Goal: Task Accomplishment & Management: Manage account settings

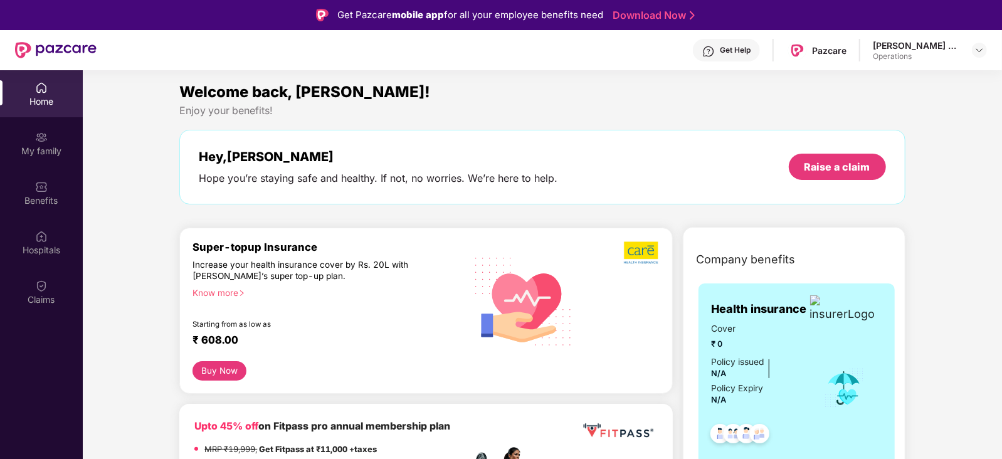
click at [972, 55] on div at bounding box center [979, 50] width 15 height 15
click at [973, 53] on div at bounding box center [979, 50] width 15 height 15
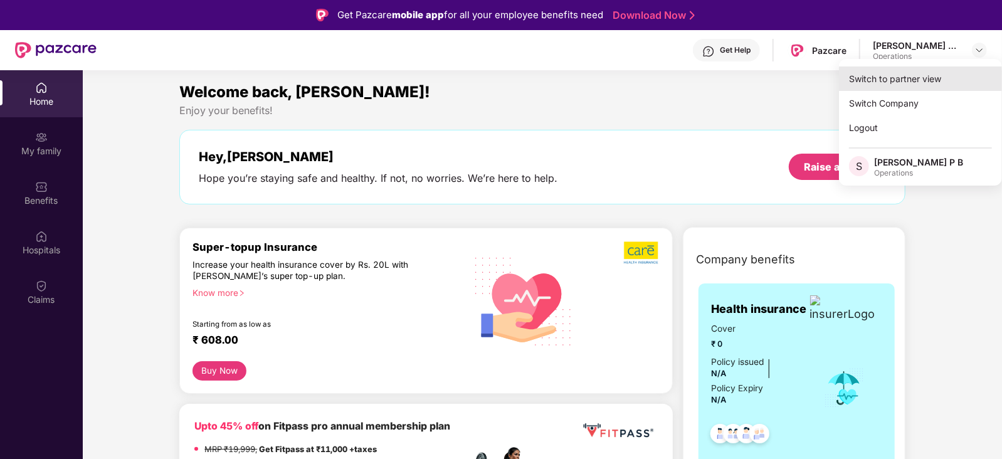
click at [941, 73] on div "Switch to partner view" at bounding box center [920, 78] width 163 height 24
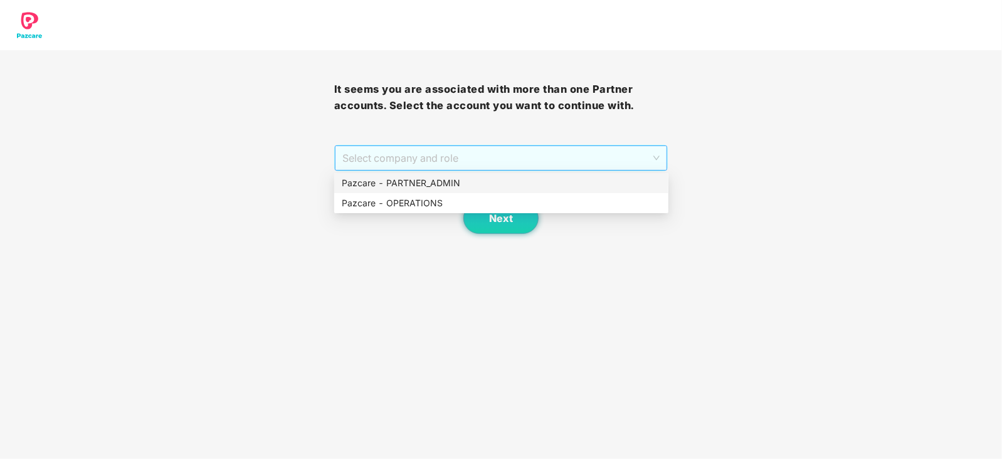
click at [342, 165] on span "Select company and role" at bounding box center [501, 158] width 318 height 24
click at [360, 204] on div "Pazcare - OPERATIONS" at bounding box center [501, 203] width 319 height 14
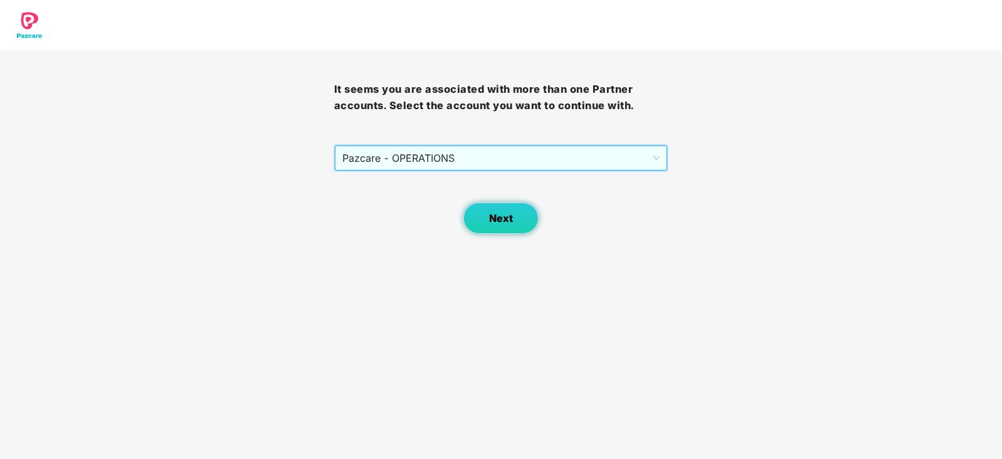
click at [496, 221] on span "Next" at bounding box center [501, 218] width 24 height 12
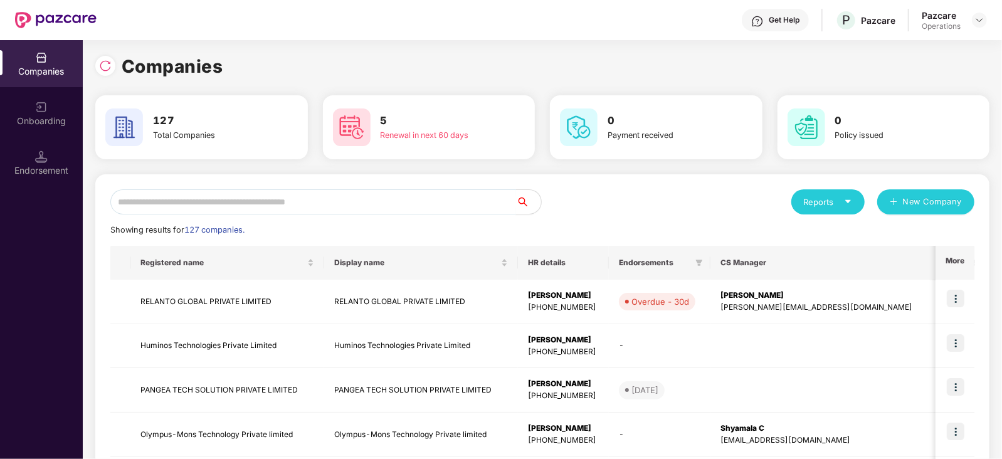
click at [161, 201] on input "text" at bounding box center [313, 201] width 406 height 25
paste input "**********"
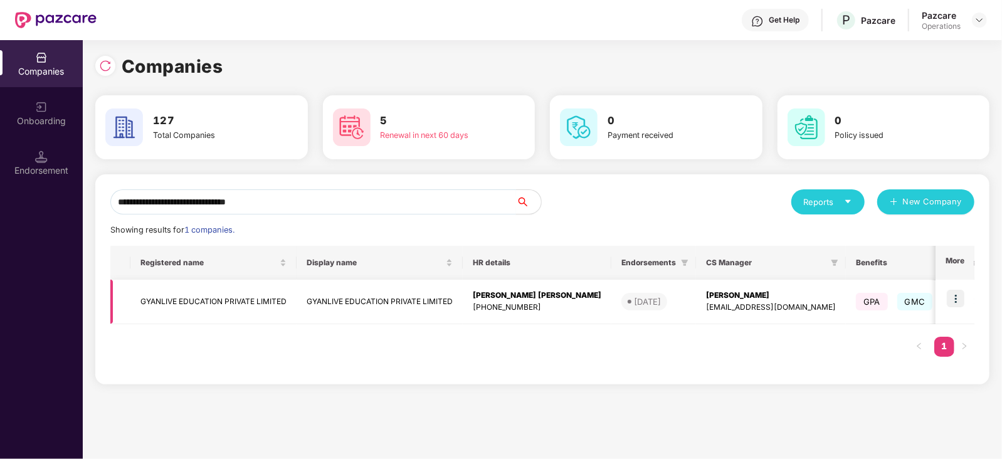
type input "**********"
click at [187, 285] on td "GYANLIVE EDUCATION PRIVATE LIMITED" at bounding box center [213, 302] width 166 height 45
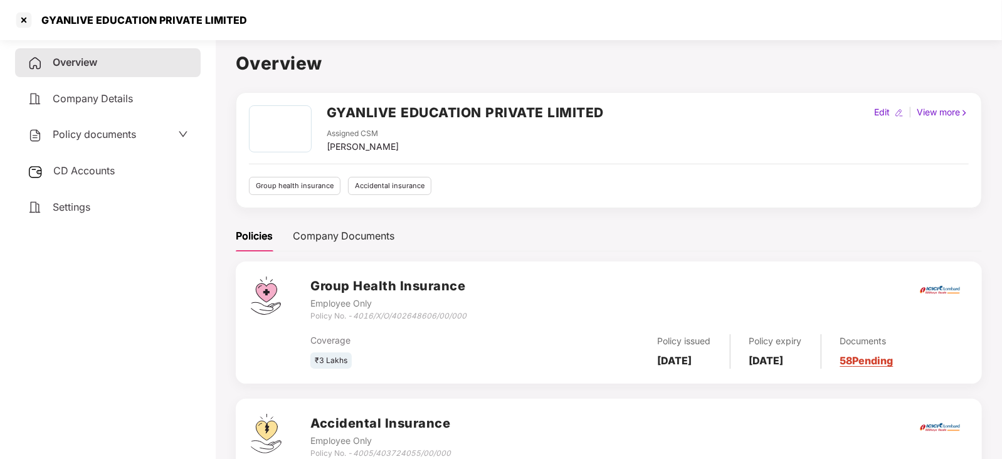
click at [105, 182] on div "CD Accounts" at bounding box center [108, 171] width 186 height 29
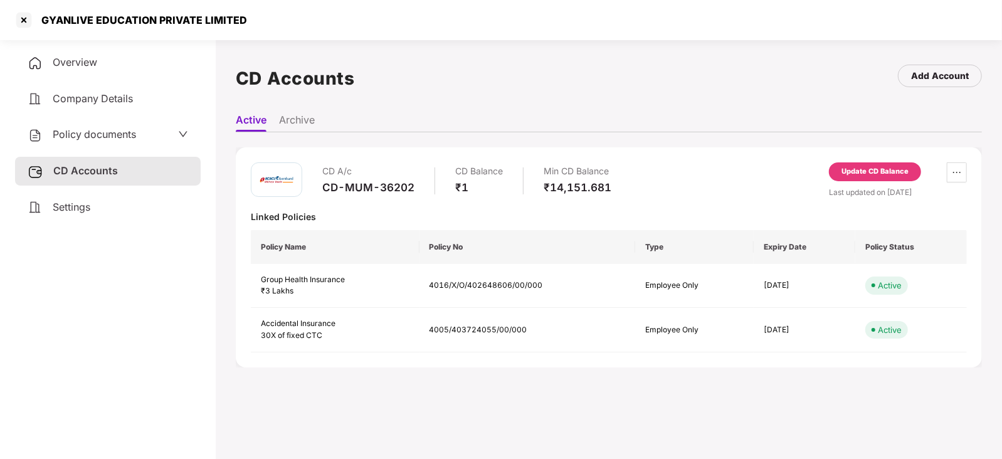
click at [328, 184] on div "CD-MUM-36202" at bounding box center [368, 188] width 92 height 14
drag, startPoint x: 316, startPoint y: 184, endPoint x: 420, endPoint y: 187, distance: 104.1
click at [420, 187] on div "CD A/c CD-MUM-36202 CD Balance ₹1 Min CD Balance ₹14,151.681" at bounding box center [431, 180] width 360 height 36
copy div "CD-MUM-36202"
drag, startPoint x: 36, startPoint y: 18, endPoint x: 254, endPoint y: 28, distance: 218.4
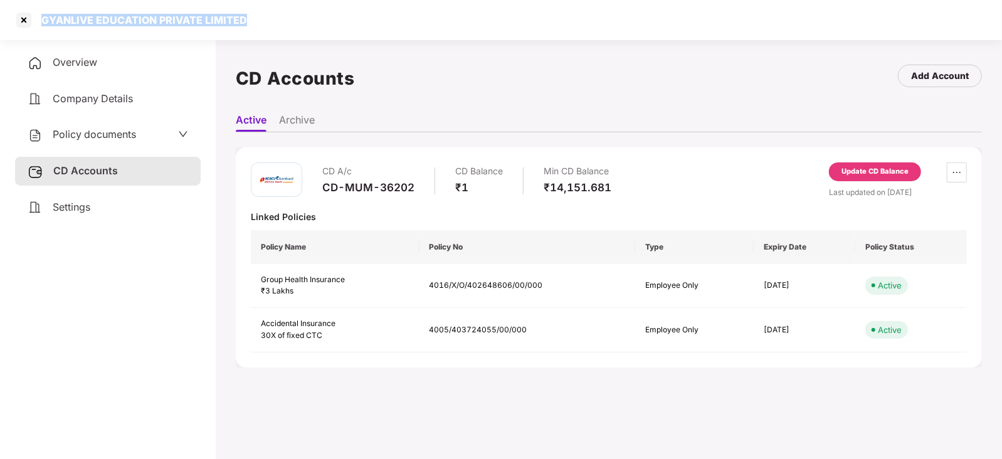
click at [254, 28] on div "GYANLIVE EDUCATION PRIVATE LIMITED" at bounding box center [501, 20] width 1002 height 40
copy div "GYANLIVE EDUCATION PRIVATE LIMITED"
drag, startPoint x: 325, startPoint y: 183, endPoint x: 419, endPoint y: 186, distance: 94.1
click at [419, 186] on div "CD A/c CD-MUM-36202 CD Balance ₹1 Min CD Balance ₹14,151.681" at bounding box center [466, 180] width 289 height 36
copy div "CD-MUM-36202"
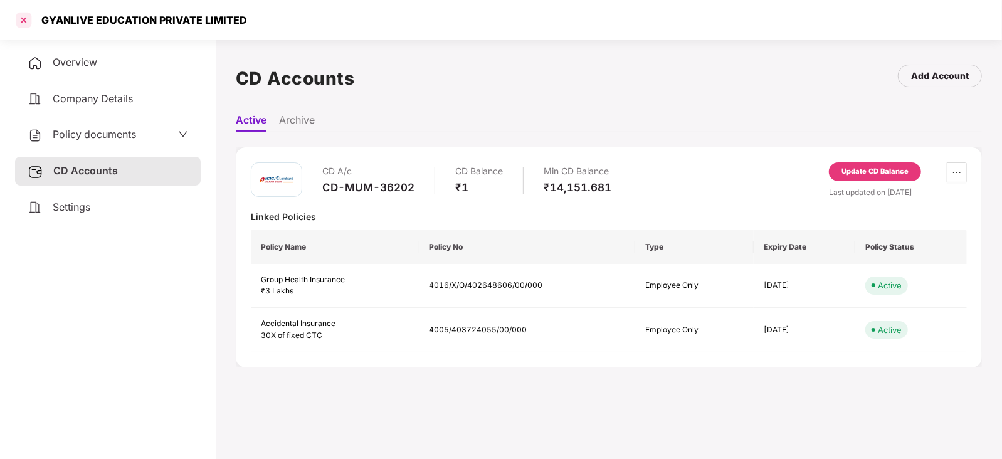
click at [29, 24] on div at bounding box center [24, 20] width 20 height 20
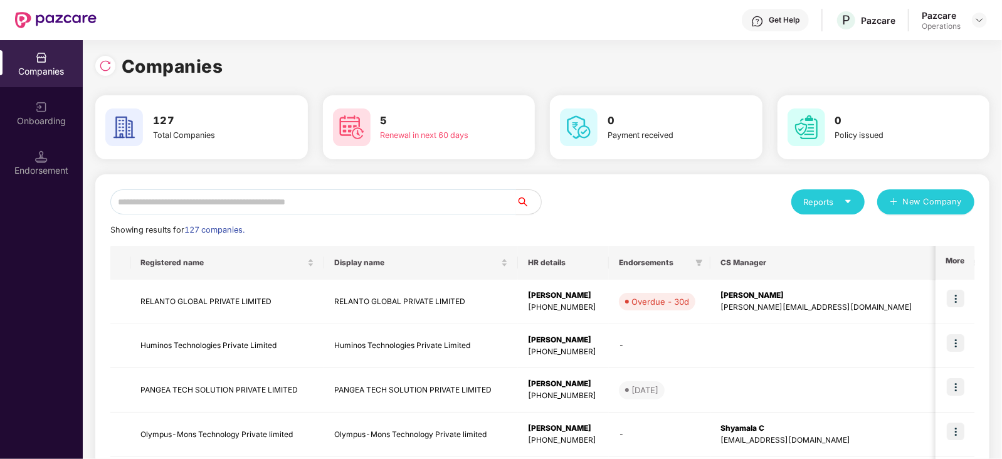
click at [230, 196] on input "text" at bounding box center [313, 201] width 406 height 25
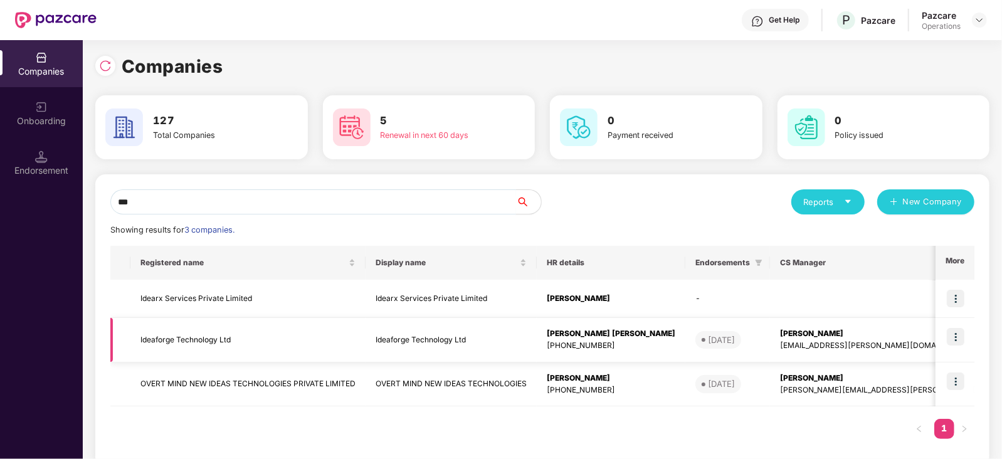
type input "***"
click at [197, 337] on td "Ideaforge Technology Ltd" at bounding box center [247, 340] width 235 height 45
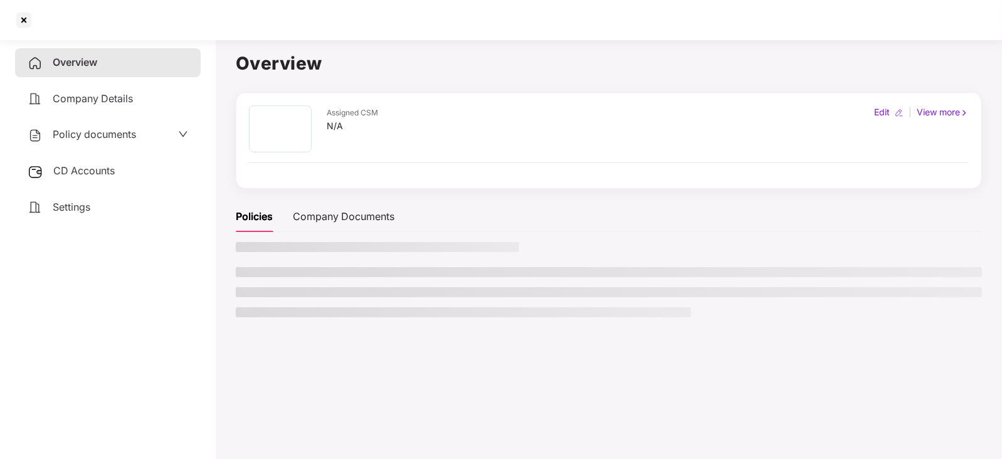
click at [81, 160] on div "CD Accounts" at bounding box center [108, 171] width 186 height 29
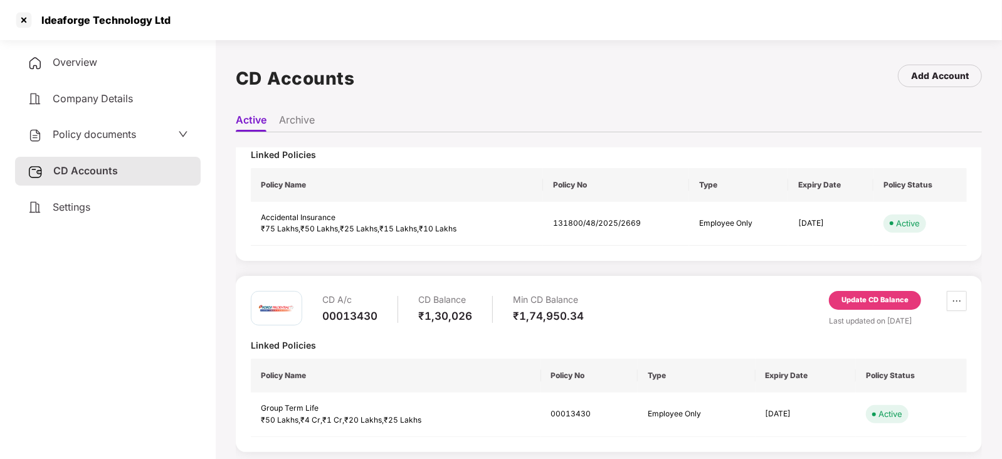
scroll to position [300, 0]
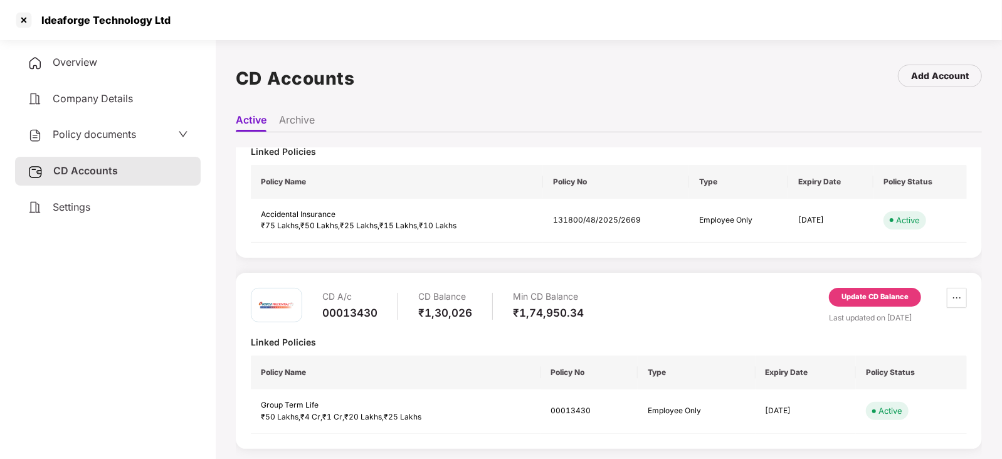
click at [848, 296] on div "Update CD Balance" at bounding box center [874, 296] width 67 height 11
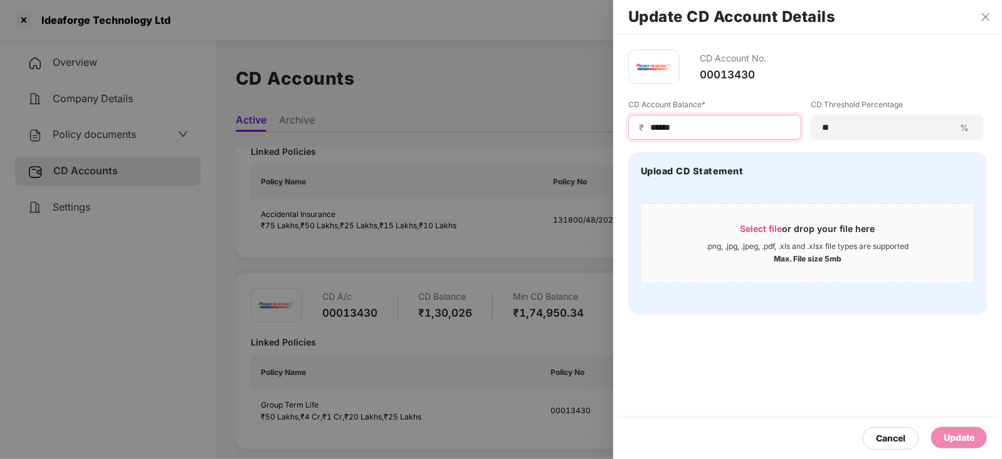
drag, startPoint x: 695, startPoint y: 124, endPoint x: 639, endPoint y: 123, distance: 55.8
click at [639, 123] on div "₹ ******" at bounding box center [714, 127] width 173 height 25
paste input
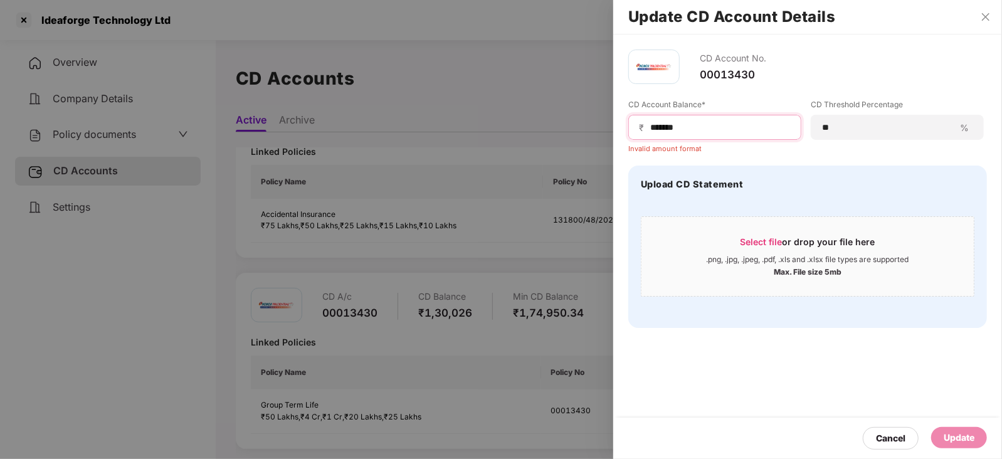
click at [649, 129] on input "******" at bounding box center [720, 127] width 142 height 13
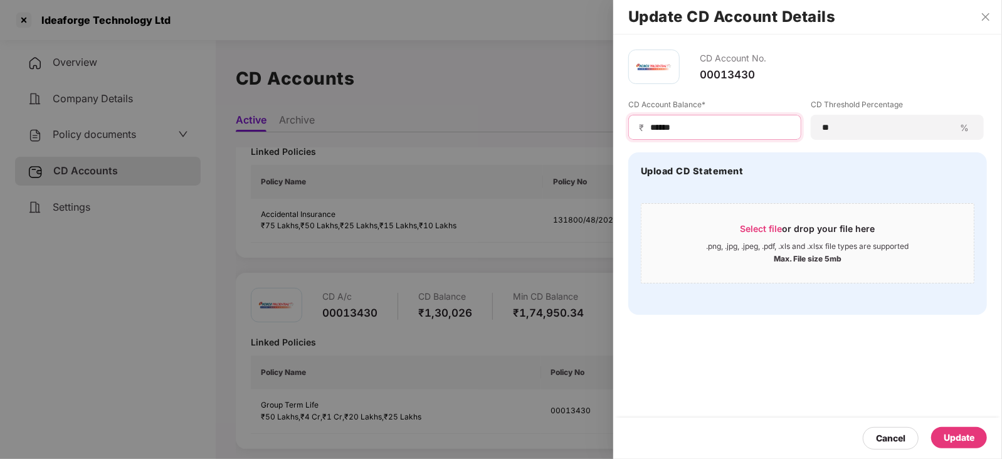
type input "******"
click at [959, 437] on div "Update" at bounding box center [958, 438] width 31 height 14
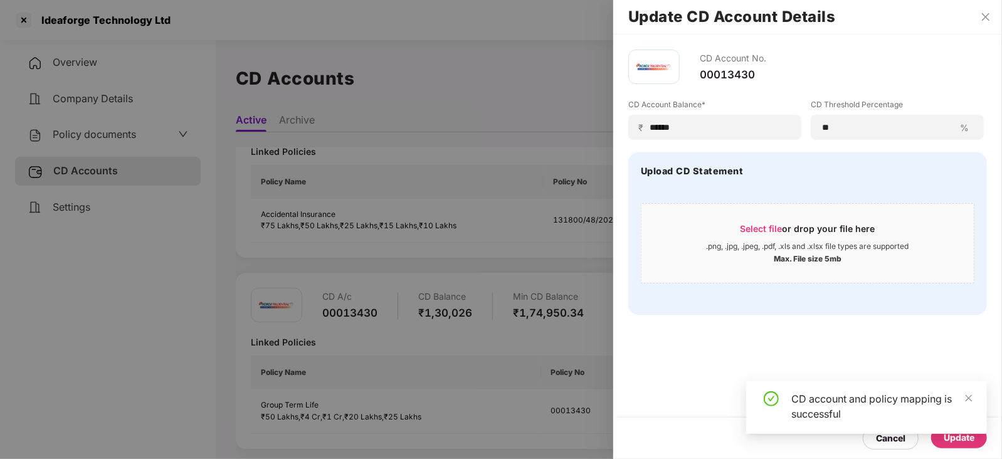
click at [115, 142] on div at bounding box center [501, 229] width 1002 height 459
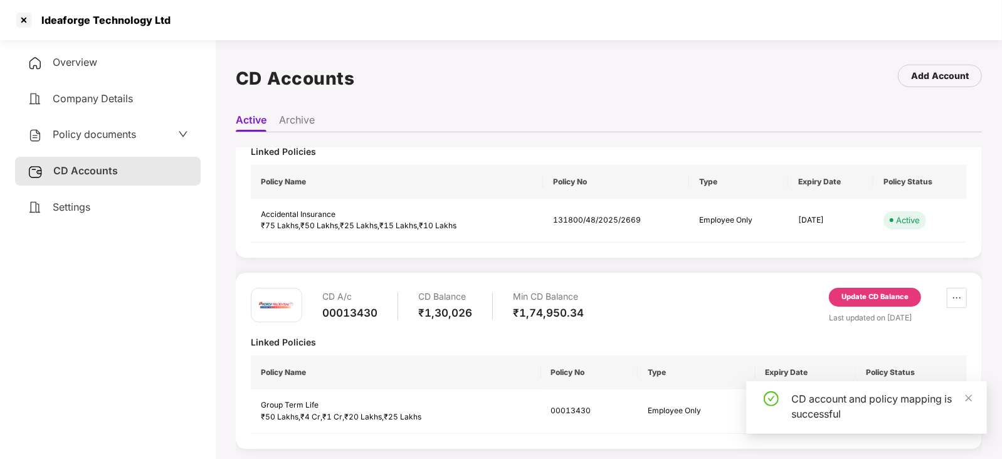
click at [113, 139] on span "Policy documents" at bounding box center [94, 134] width 83 height 13
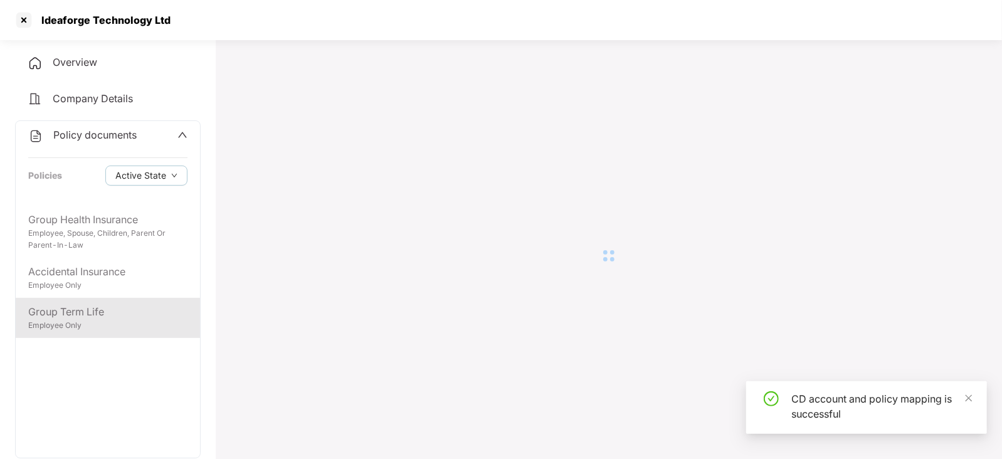
click at [108, 305] on div "Group Term Life" at bounding box center [107, 312] width 159 height 16
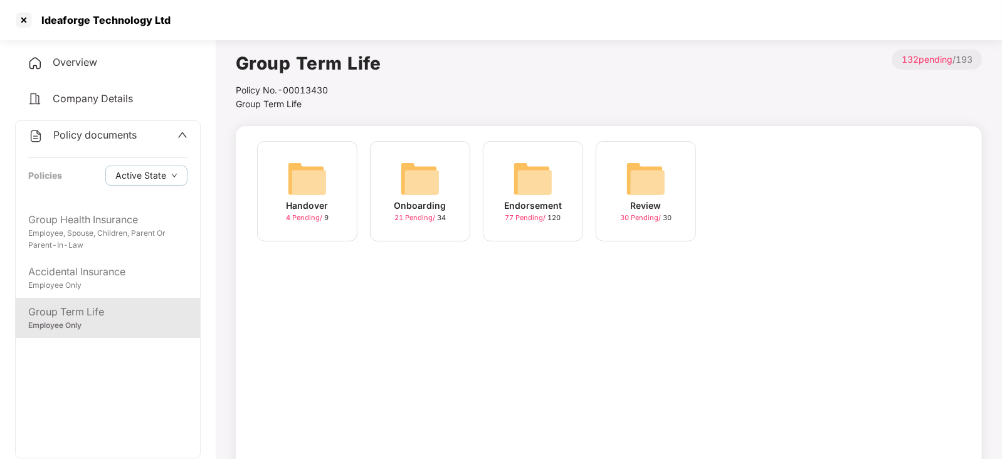
click at [536, 174] on img at bounding box center [533, 179] width 40 height 40
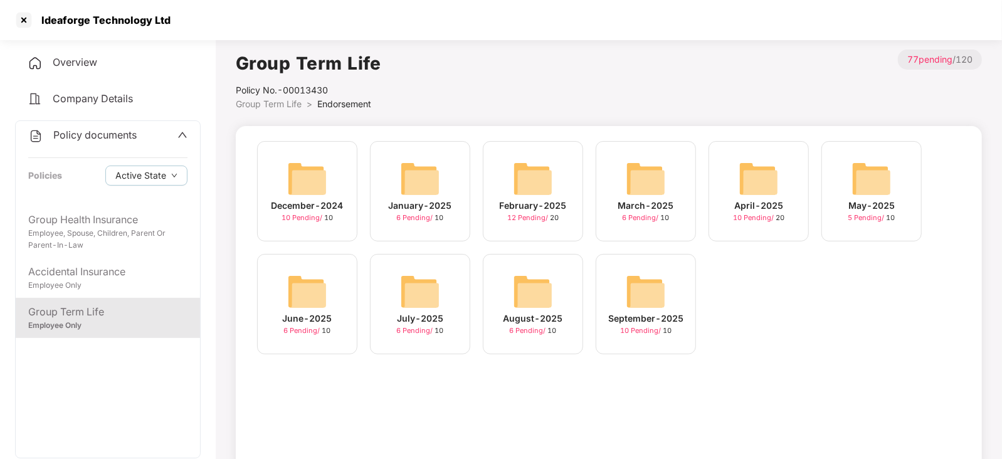
click at [658, 296] on img at bounding box center [646, 291] width 40 height 40
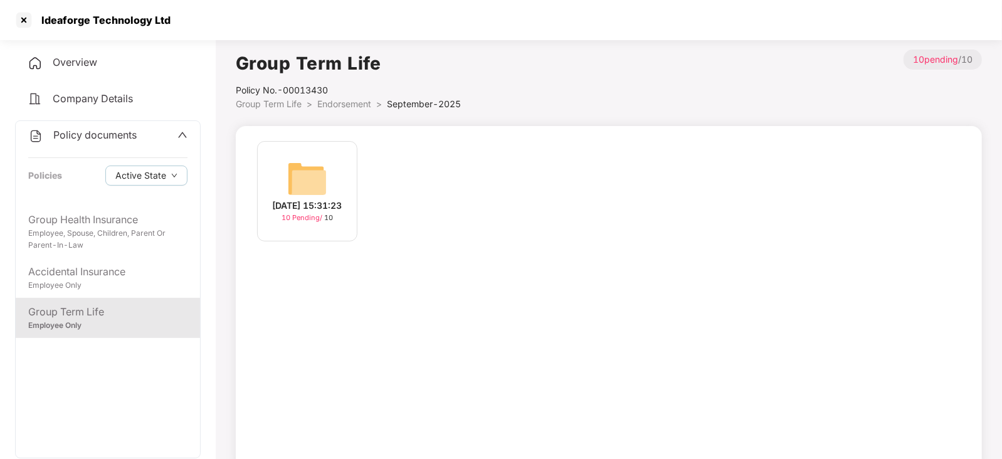
click at [299, 177] on img at bounding box center [307, 179] width 40 height 40
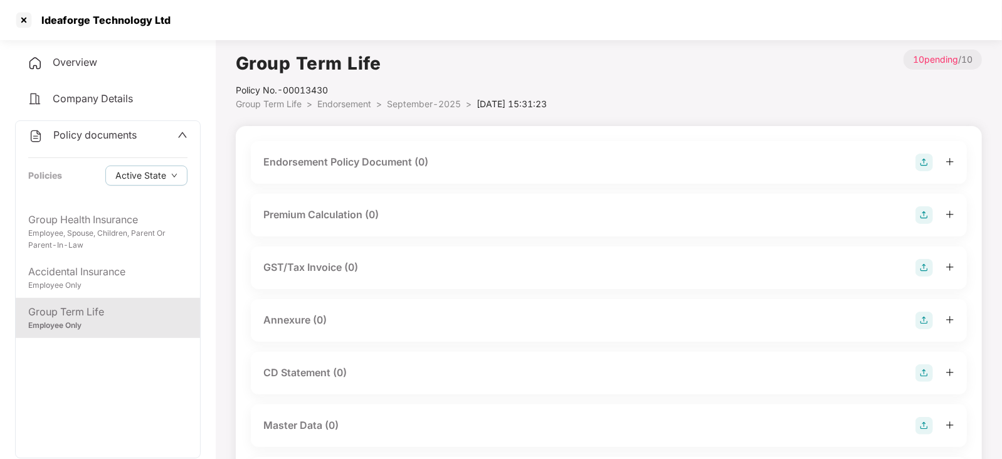
click at [927, 165] on img at bounding box center [924, 163] width 18 height 18
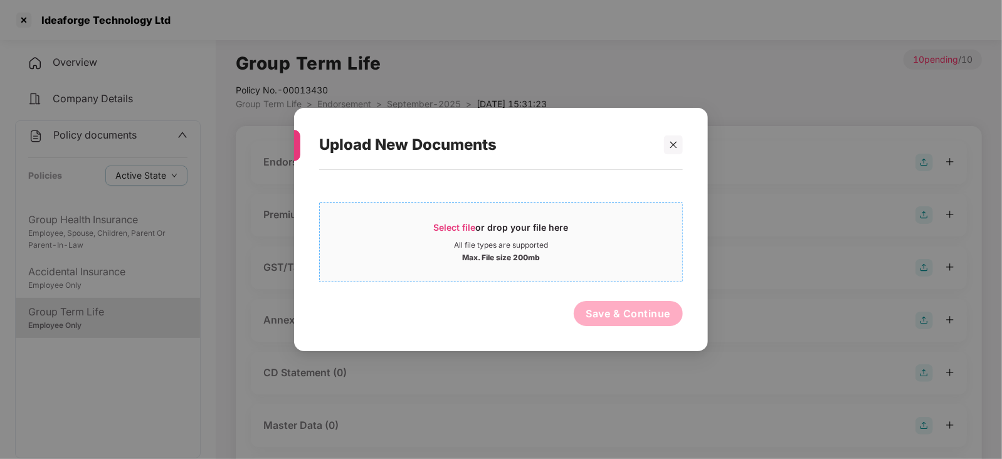
click at [469, 229] on span "Select file" at bounding box center [455, 227] width 42 height 11
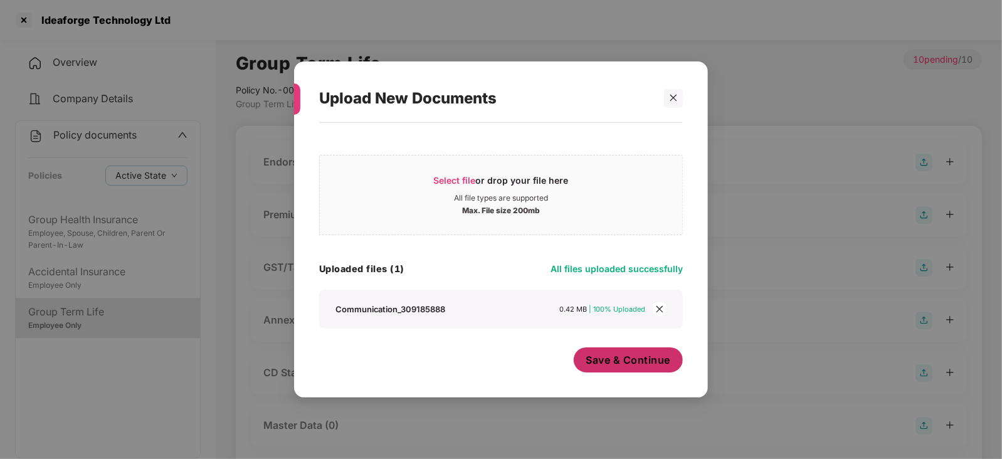
click at [596, 349] on button "Save & Continue" at bounding box center [629, 359] width 110 height 25
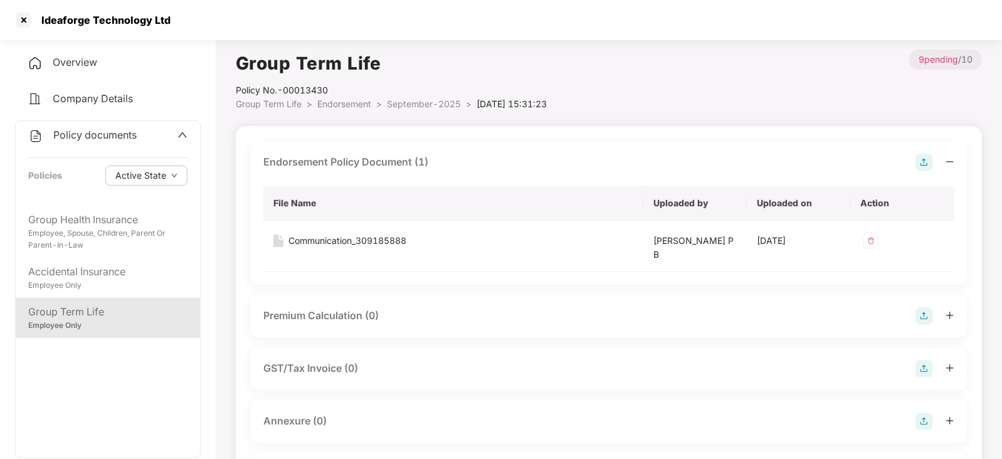
click at [928, 323] on img at bounding box center [924, 316] width 18 height 18
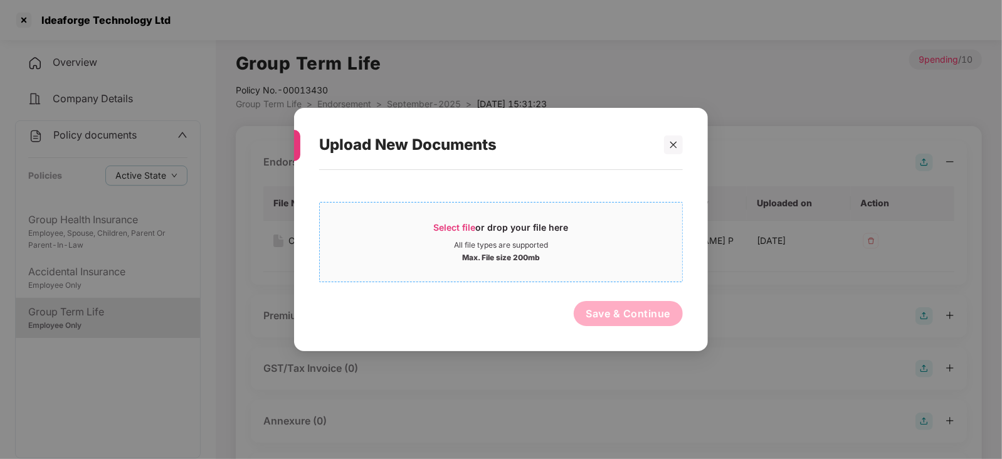
click at [448, 233] on div "Select file or drop your file here" at bounding box center [501, 230] width 135 height 19
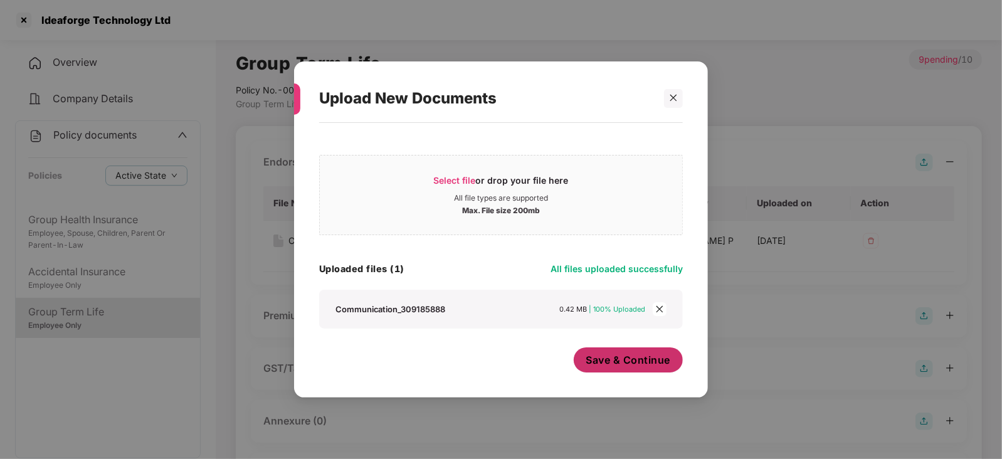
click at [601, 360] on span "Save & Continue" at bounding box center [628, 360] width 85 height 14
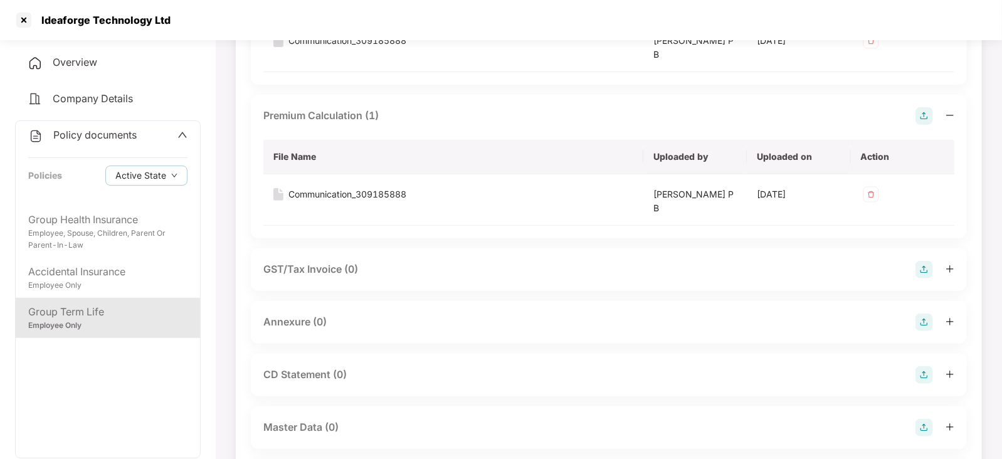
scroll to position [235, 0]
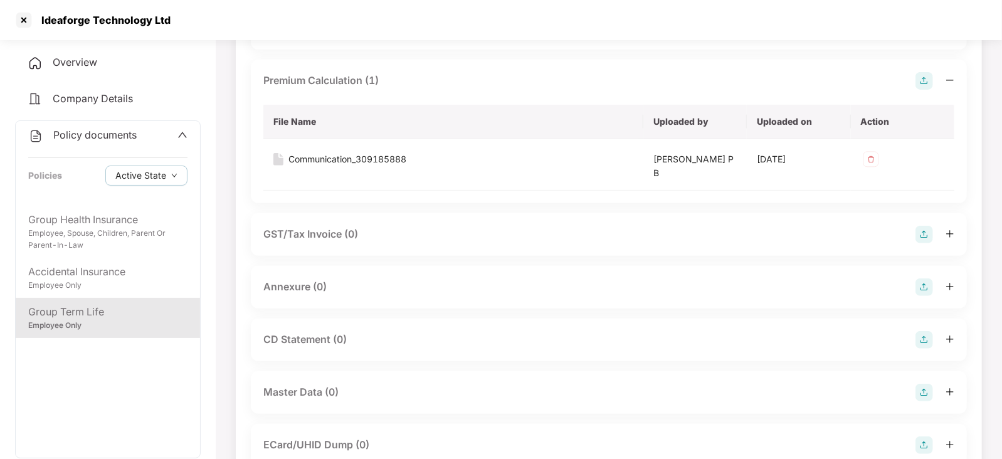
click at [932, 282] on img at bounding box center [924, 287] width 18 height 18
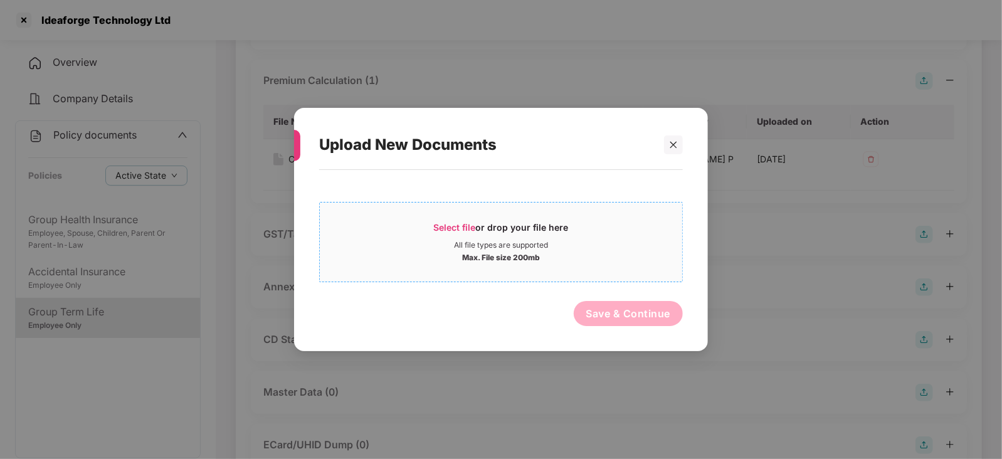
click at [445, 230] on span "Select file" at bounding box center [455, 227] width 42 height 11
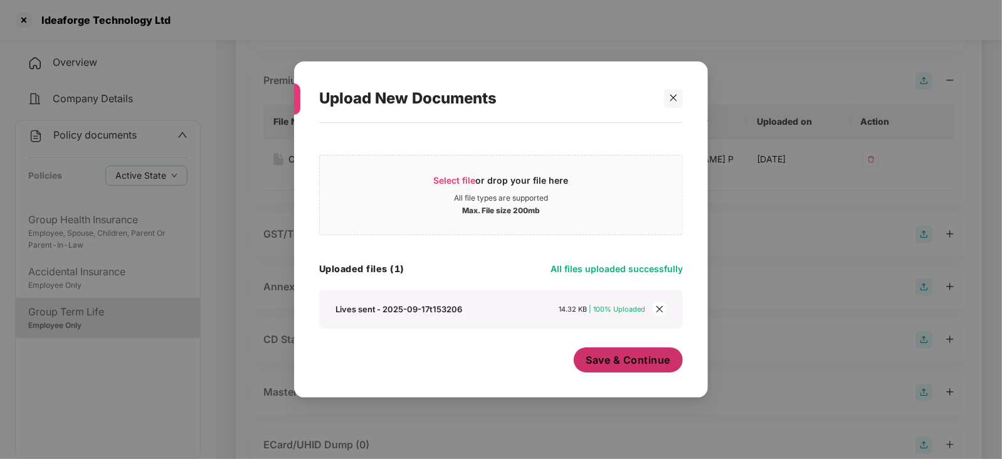
click at [608, 374] on div "Save & Continue" at bounding box center [629, 362] width 110 height 31
click at [606, 367] on button "Save & Continue" at bounding box center [629, 359] width 110 height 25
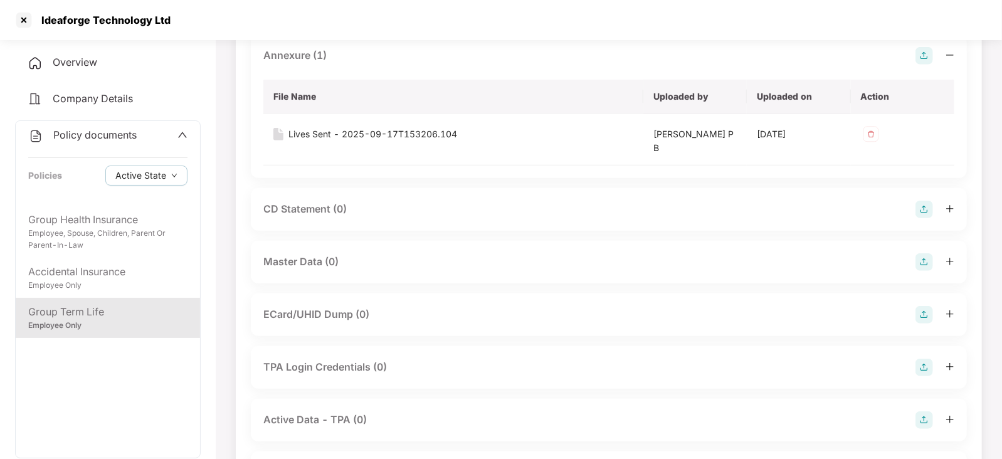
scroll to position [470, 0]
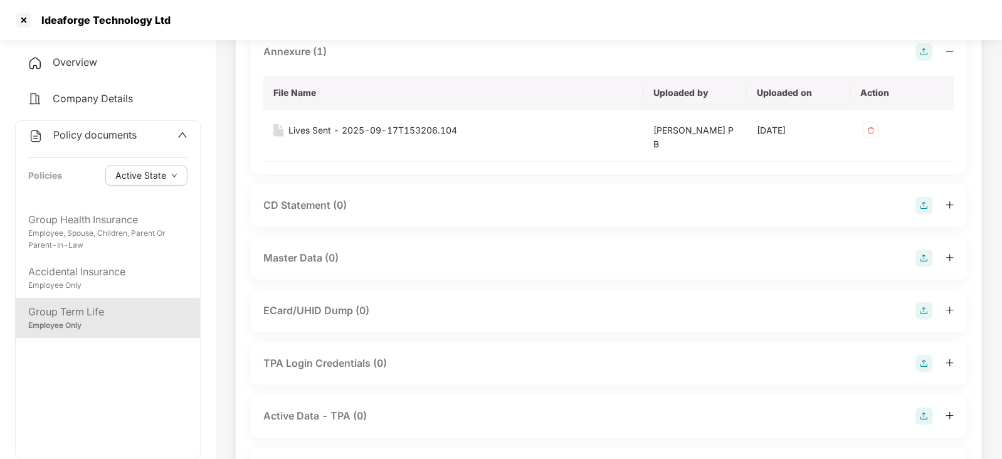
click at [917, 258] on img at bounding box center [924, 258] width 18 height 18
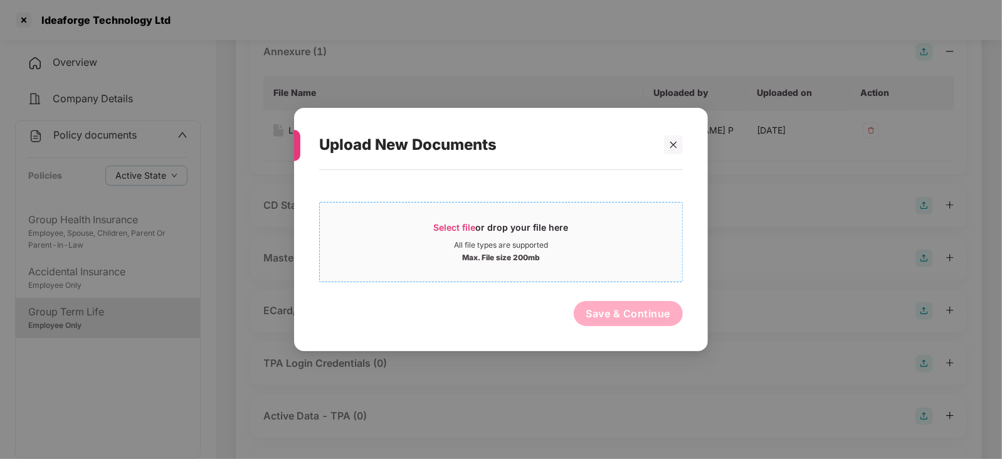
click at [436, 224] on span "Select file" at bounding box center [455, 227] width 42 height 11
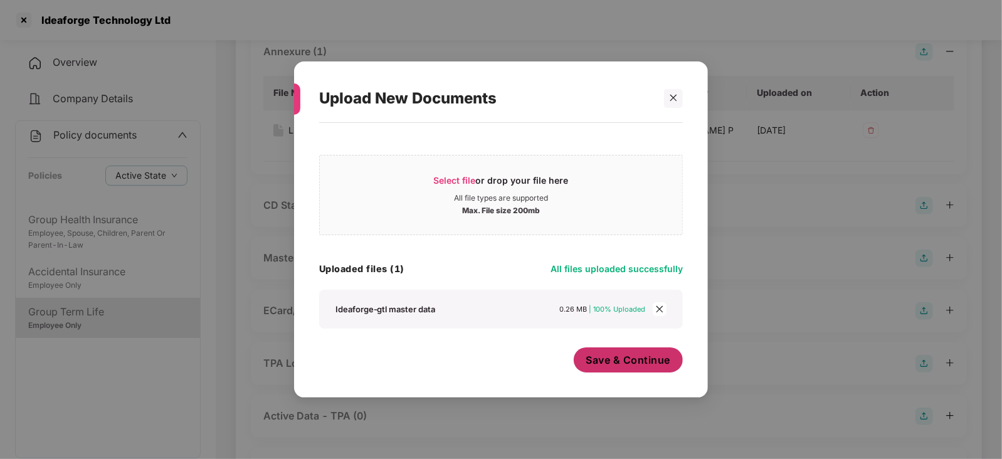
click at [606, 370] on button "Save & Continue" at bounding box center [629, 359] width 110 height 25
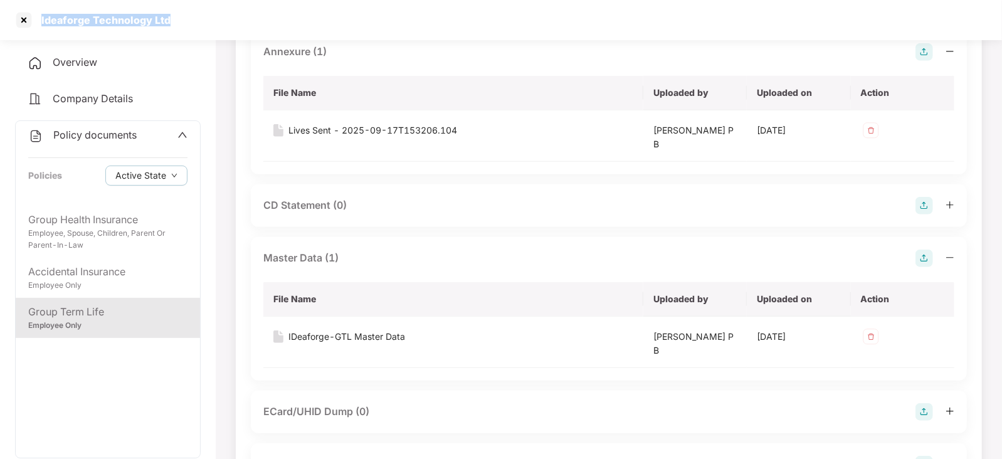
drag, startPoint x: 36, startPoint y: 20, endPoint x: 182, endPoint y: 20, distance: 145.4
click at [182, 20] on div "Ideaforge Technology Ltd" at bounding box center [501, 20] width 1002 height 40
copy div "Ideaforge Technology Ltd"
click at [18, 26] on div at bounding box center [24, 20] width 20 height 20
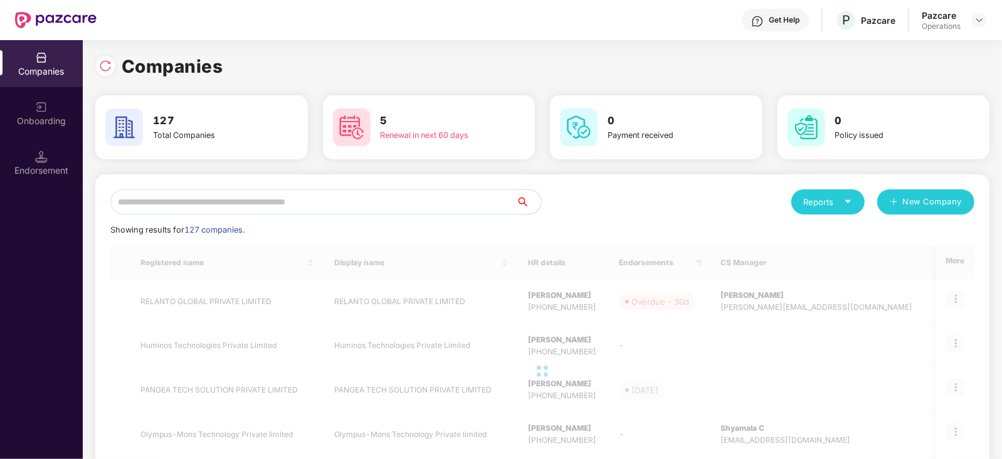
scroll to position [0, 0]
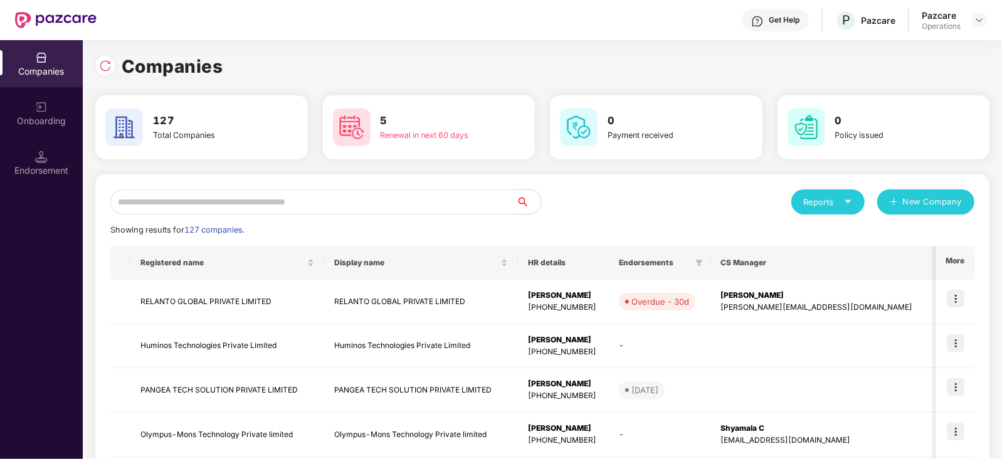
click at [310, 206] on input "text" at bounding box center [313, 201] width 406 height 25
paste input "**********"
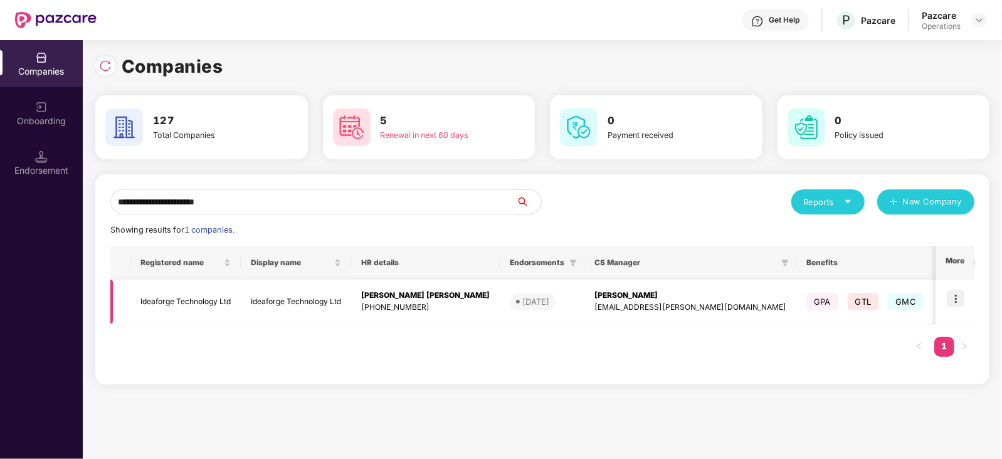
type input "**********"
click at [954, 302] on img at bounding box center [956, 299] width 18 height 18
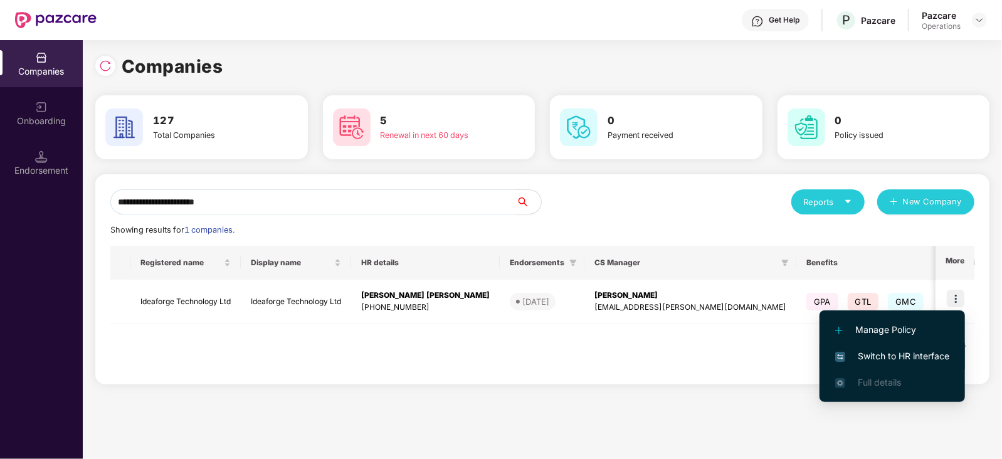
click at [895, 352] on span "Switch to HR interface" at bounding box center [892, 356] width 114 height 14
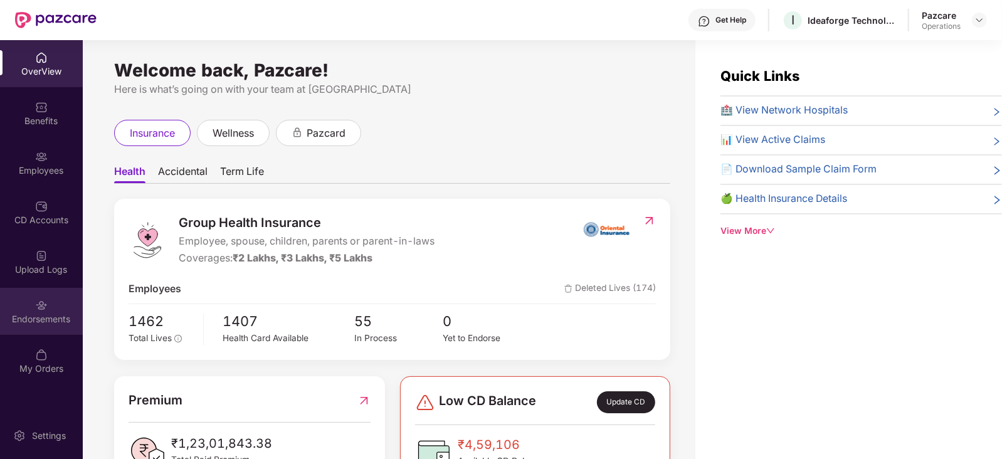
click at [48, 332] on div "Endorsements" at bounding box center [41, 311] width 83 height 47
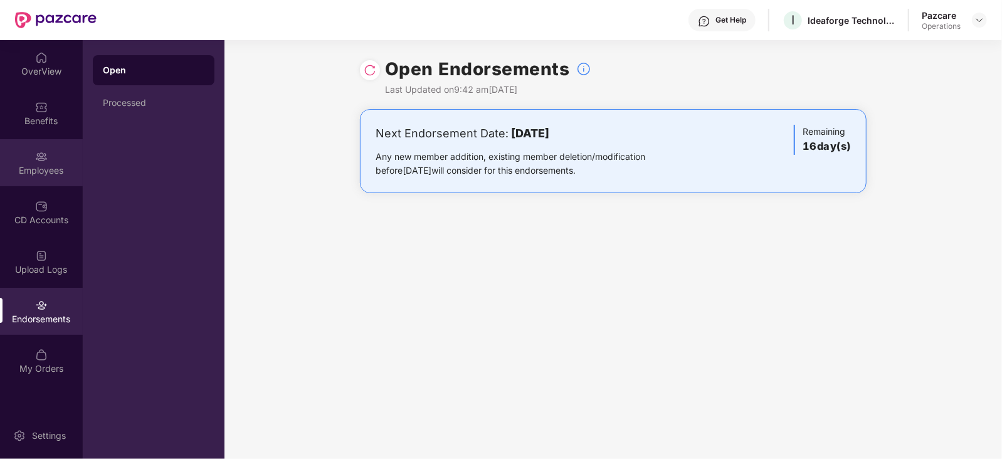
click at [38, 172] on div "Employees" at bounding box center [41, 170] width 83 height 13
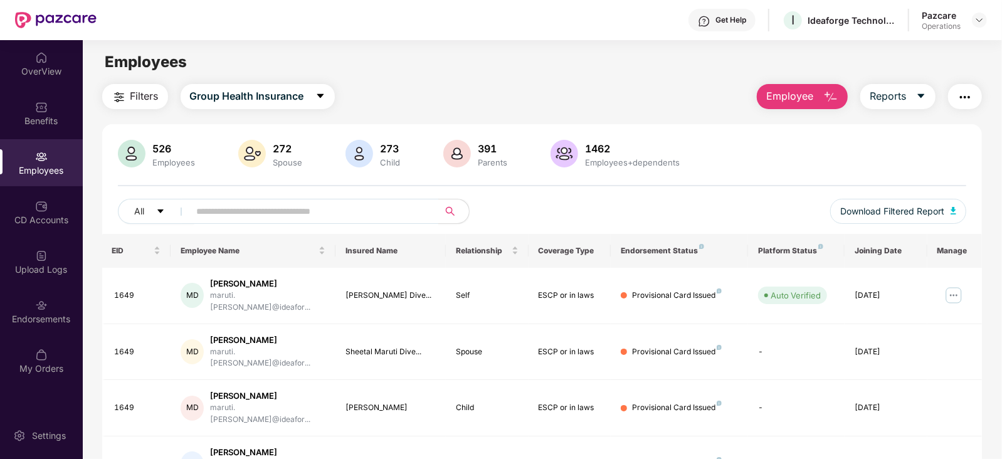
click at [962, 100] on img "button" at bounding box center [964, 97] width 15 height 15
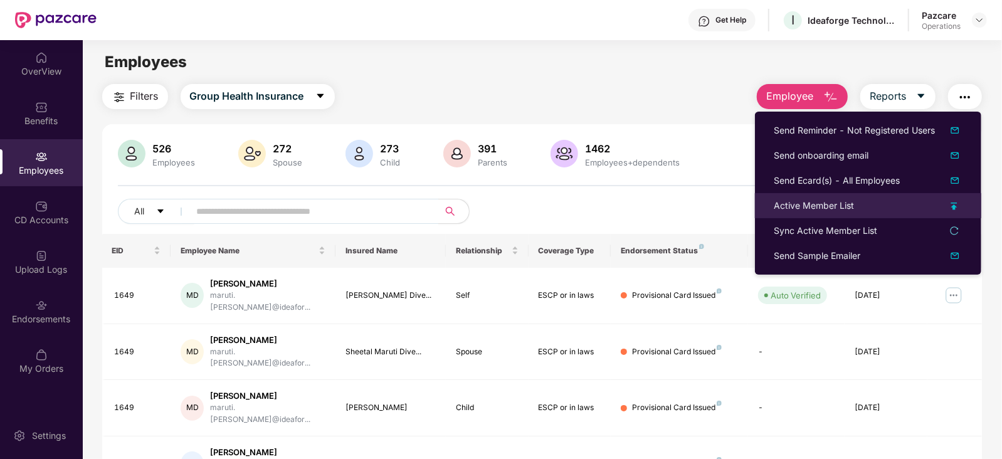
click at [807, 204] on div "Active Member List" at bounding box center [814, 206] width 80 height 14
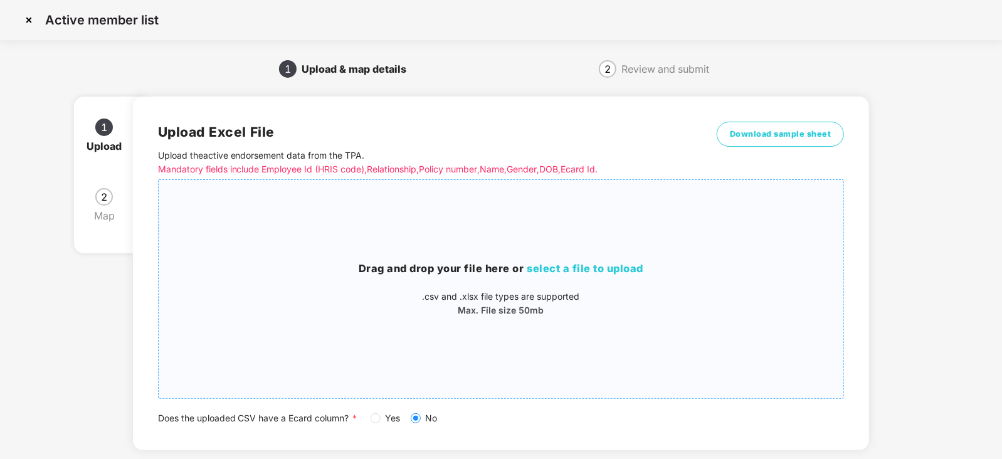
click at [553, 268] on span "select a file to upload" at bounding box center [585, 268] width 117 height 13
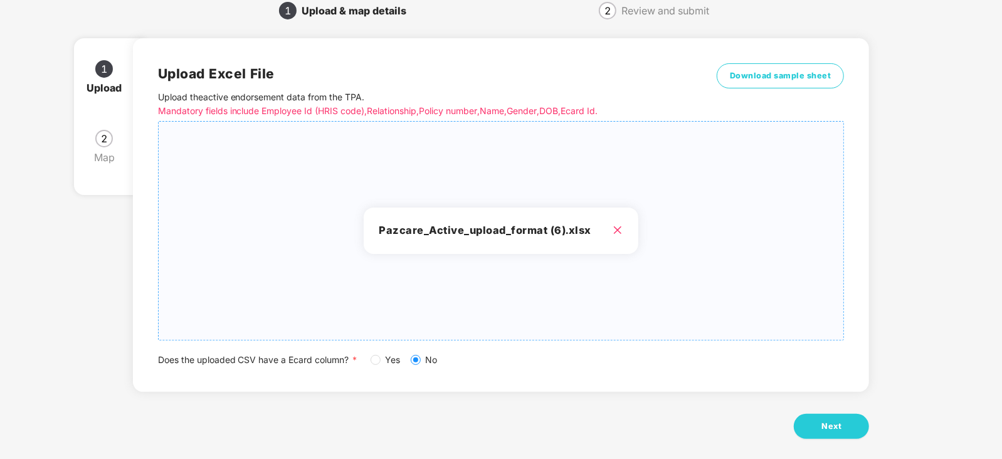
scroll to position [70, 0]
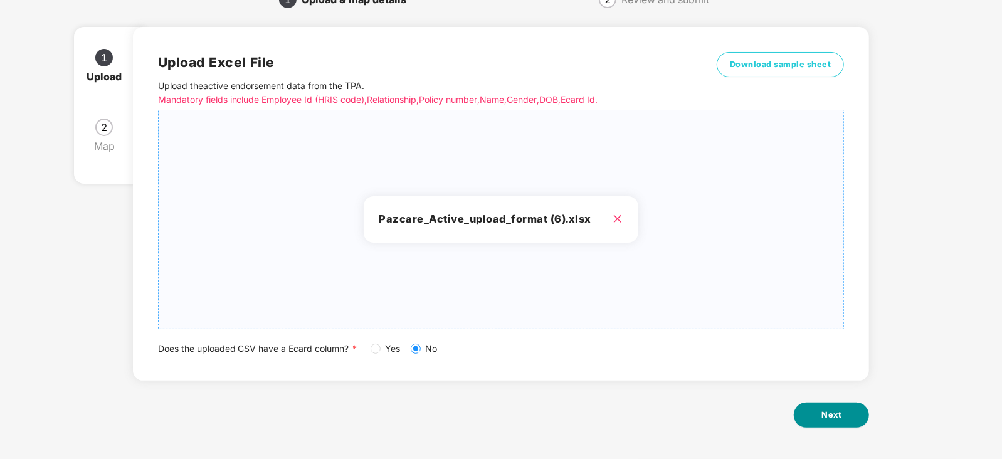
click at [831, 406] on button "Next" at bounding box center [831, 414] width 75 height 25
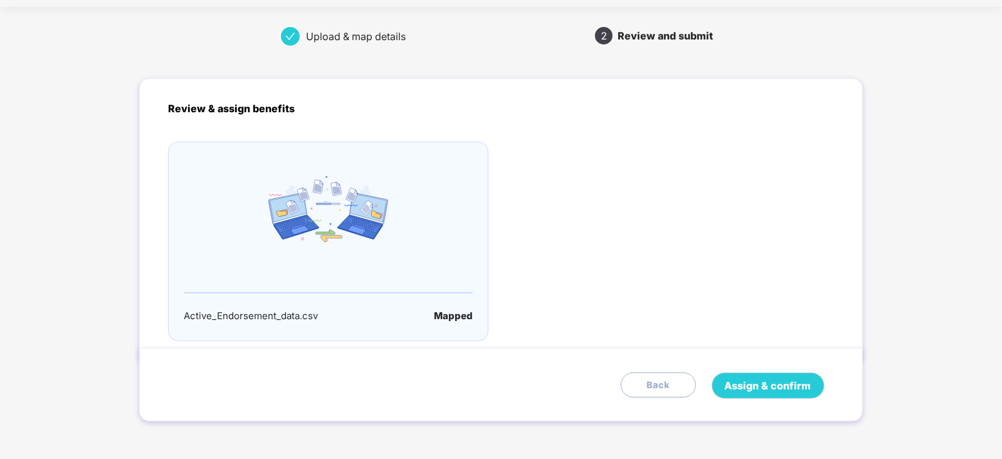
scroll to position [0, 0]
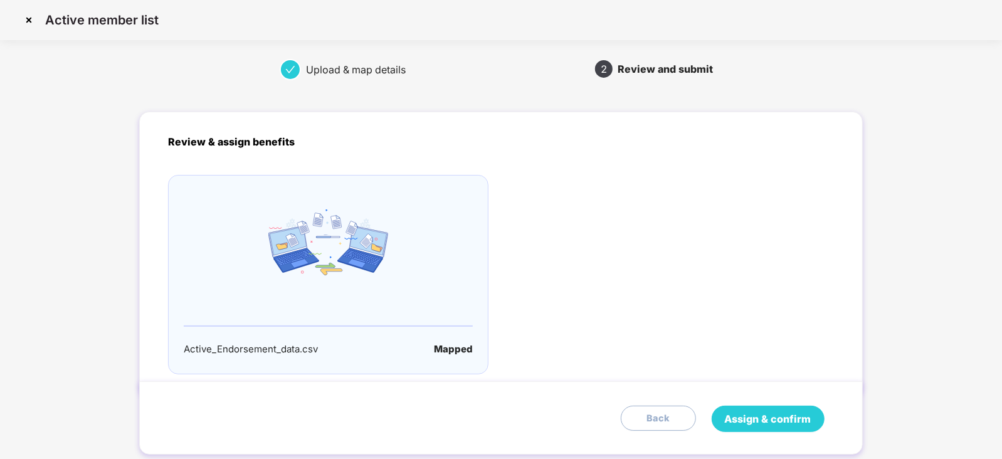
click at [779, 416] on span "Assign & confirm" at bounding box center [768, 419] width 87 height 16
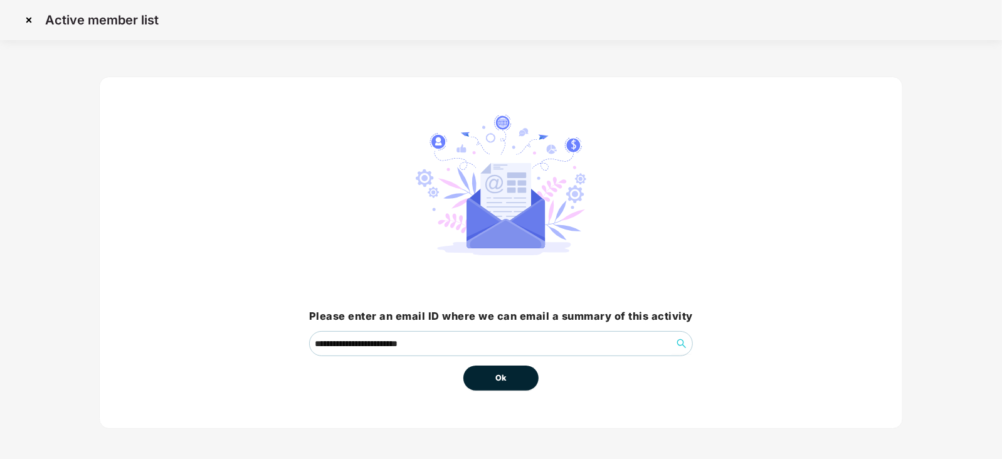
click at [500, 372] on span "Ok" at bounding box center [500, 378] width 11 height 13
click at [510, 380] on button "Ok" at bounding box center [500, 377] width 75 height 25
click at [503, 379] on span "Ok" at bounding box center [500, 378] width 11 height 13
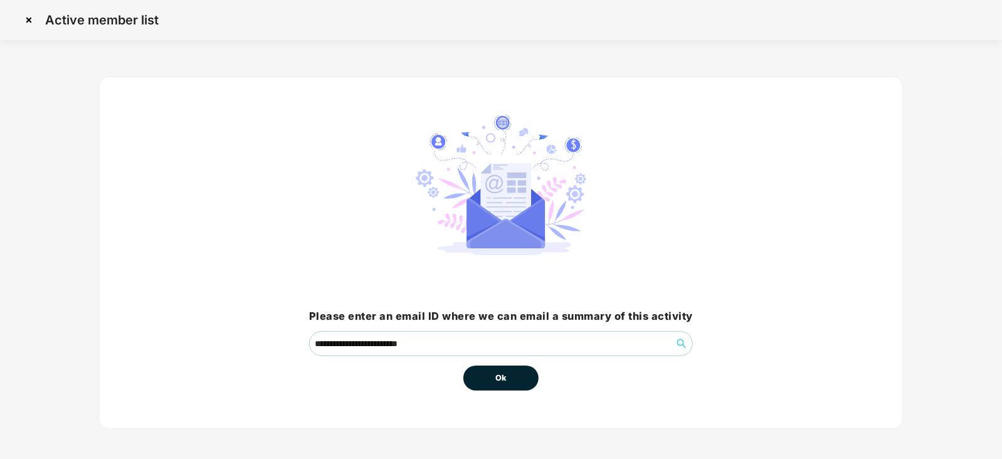
click at [503, 379] on span "Ok" at bounding box center [500, 378] width 11 height 13
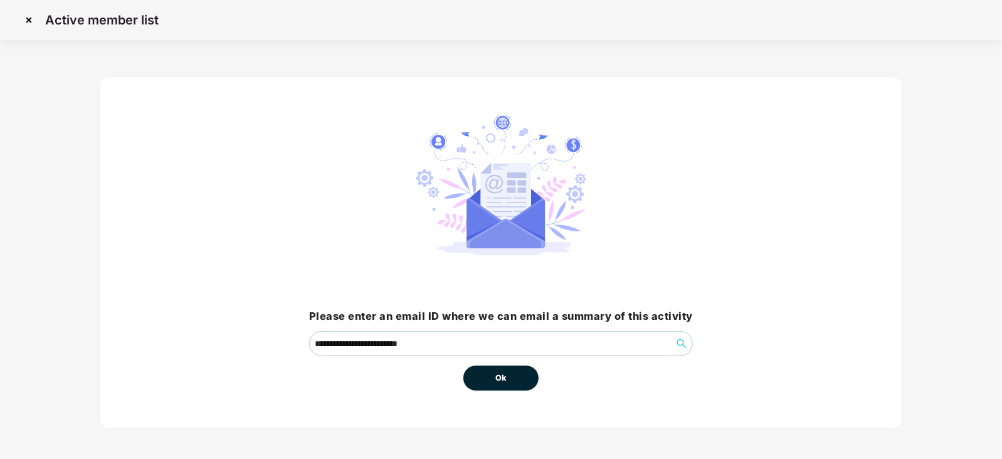
click at [503, 379] on span "Ok" at bounding box center [500, 378] width 11 height 13
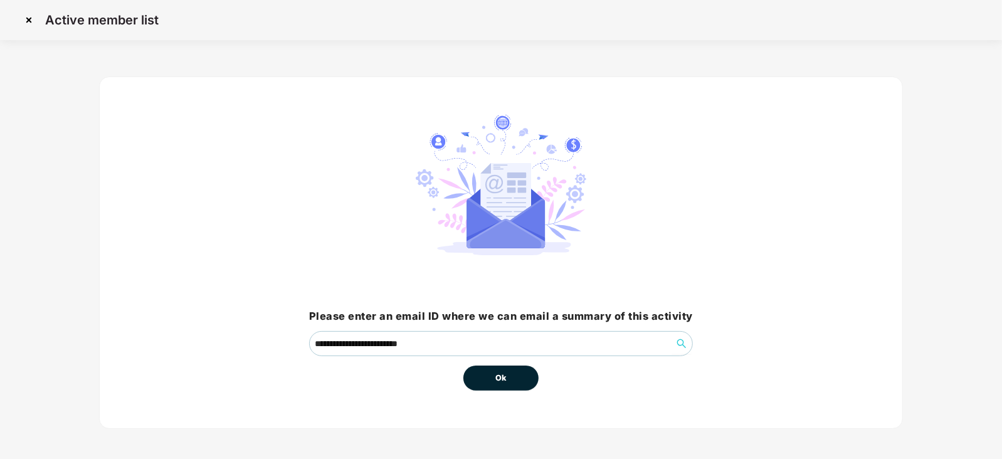
click at [501, 377] on span "Ok" at bounding box center [500, 378] width 11 height 13
click at [502, 378] on span "Ok" at bounding box center [500, 378] width 11 height 13
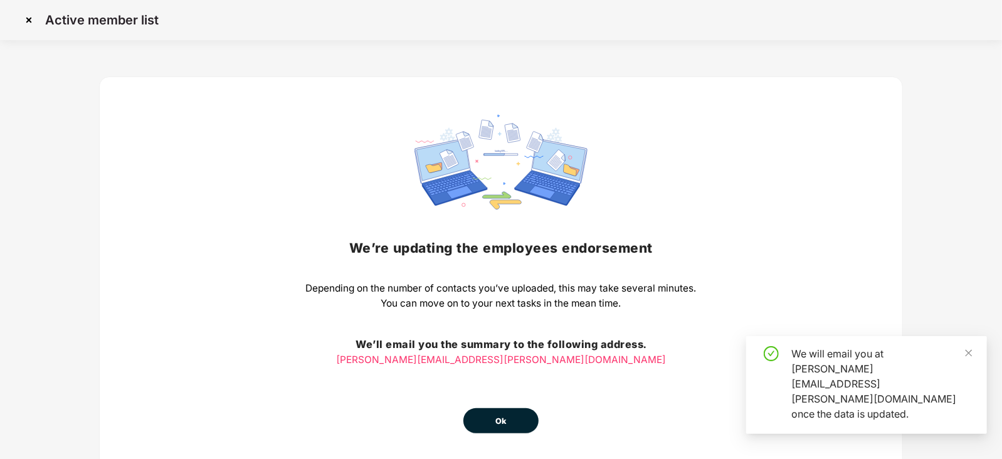
click at [498, 416] on span "Ok" at bounding box center [500, 421] width 11 height 13
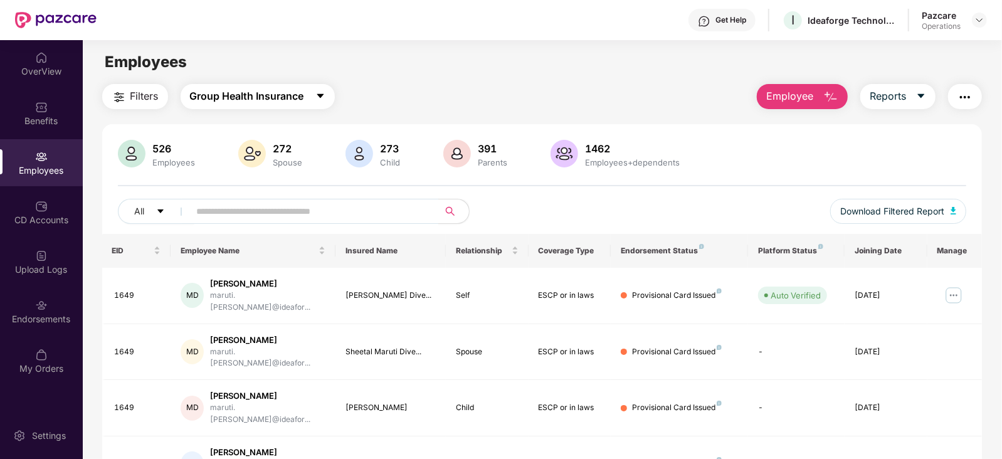
click at [259, 102] on span "Group Health Insurance" at bounding box center [247, 96] width 114 height 16
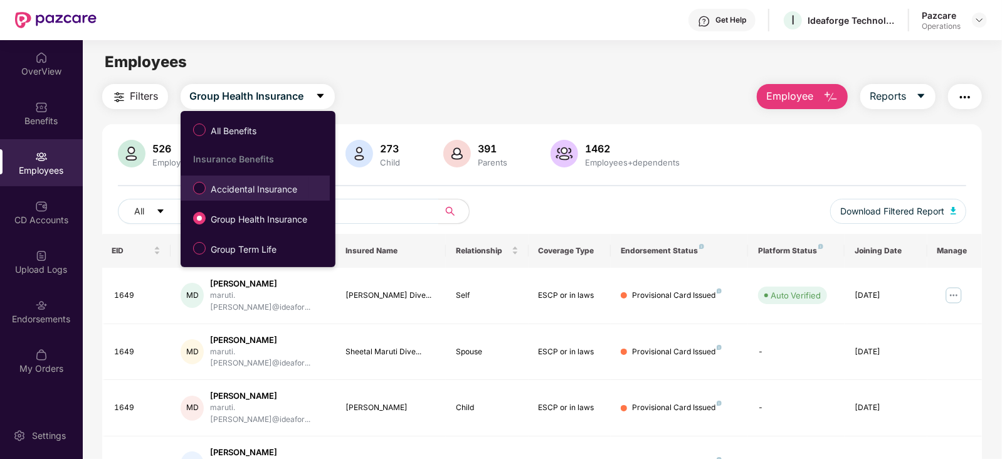
click at [265, 194] on span "Accidental Insurance" at bounding box center [254, 189] width 97 height 14
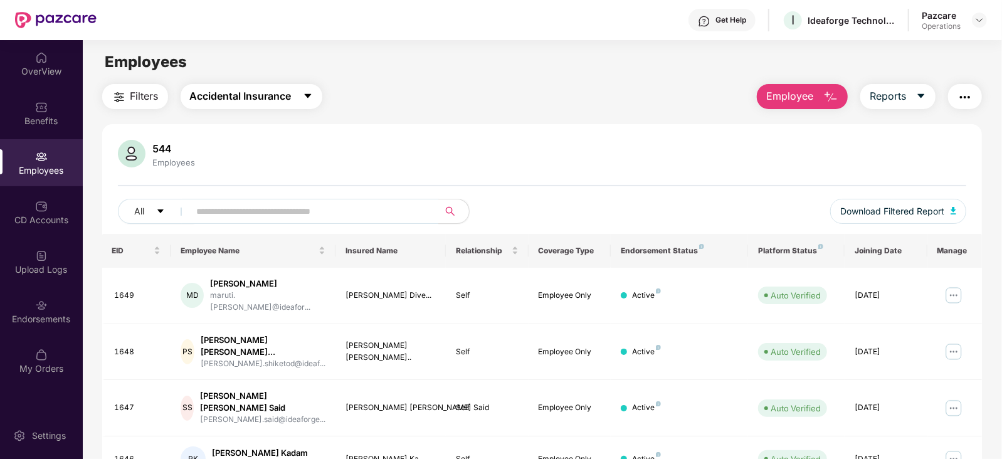
click at [229, 97] on span "Accidental Insurance" at bounding box center [241, 96] width 102 height 16
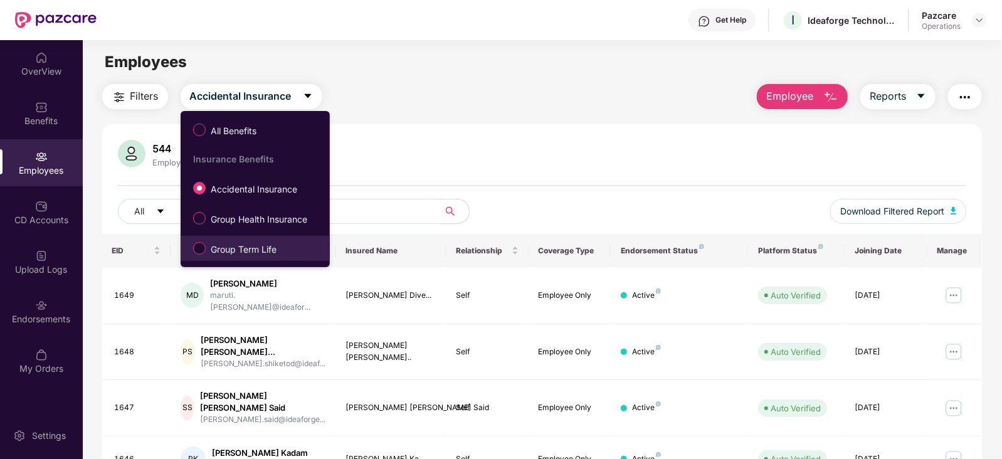
click at [265, 254] on span "Group Term Life" at bounding box center [244, 250] width 76 height 14
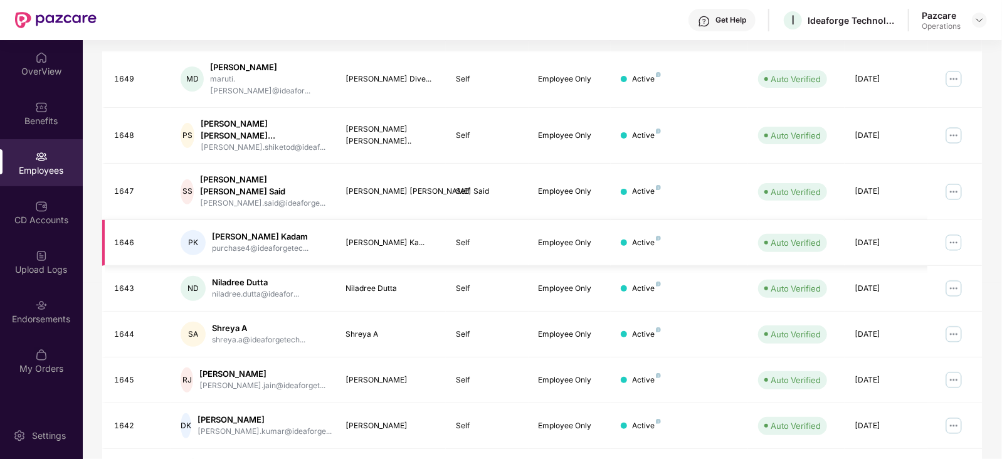
scroll to position [310, 0]
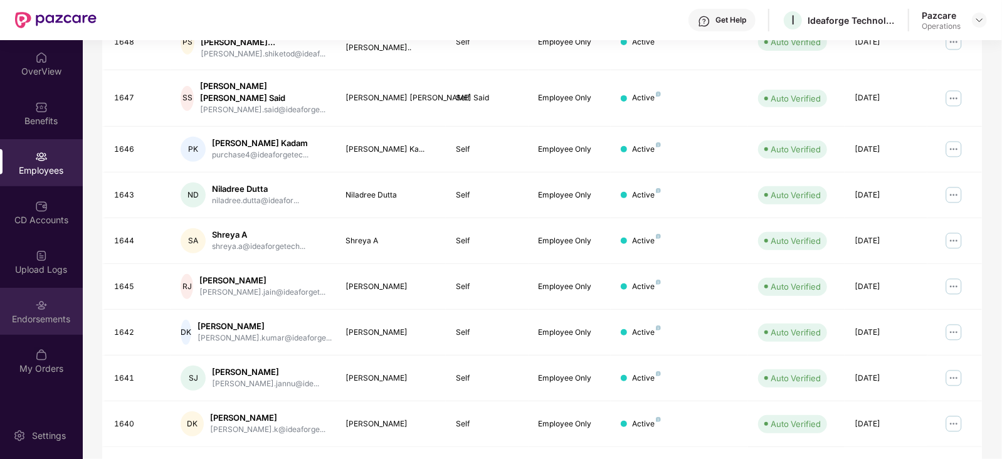
click at [53, 313] on div "Endorsements" at bounding box center [41, 319] width 83 height 13
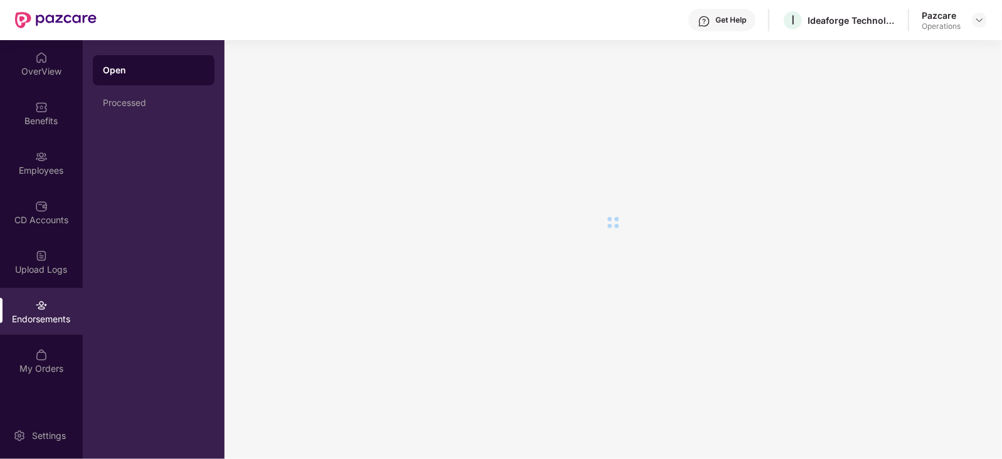
scroll to position [0, 0]
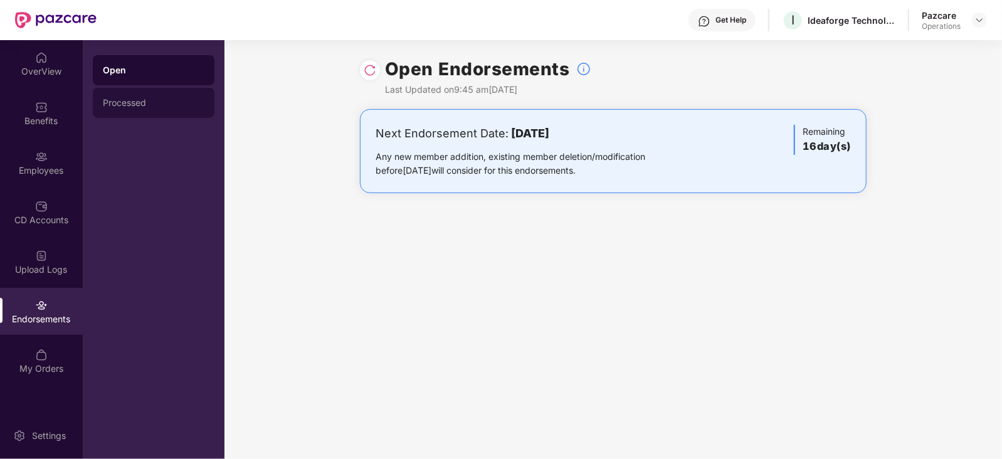
click at [118, 101] on div "Processed" at bounding box center [154, 103] width 102 height 10
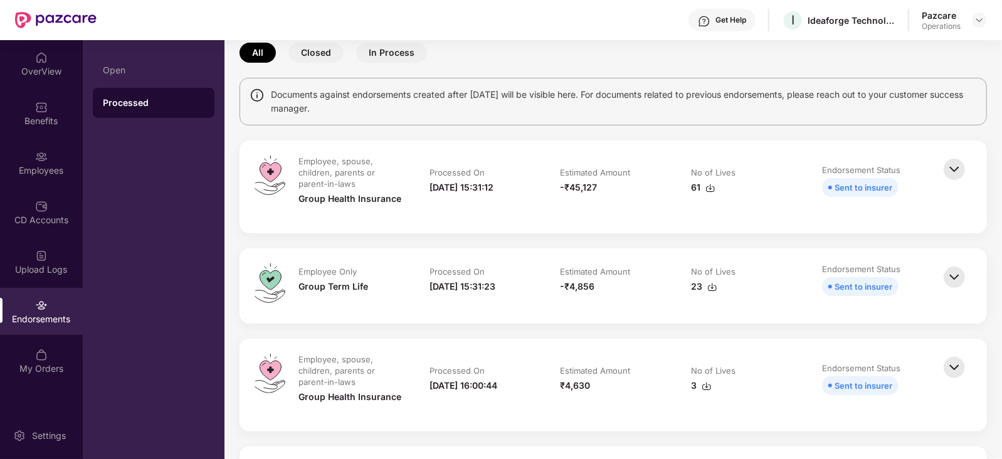
scroll to position [156, 0]
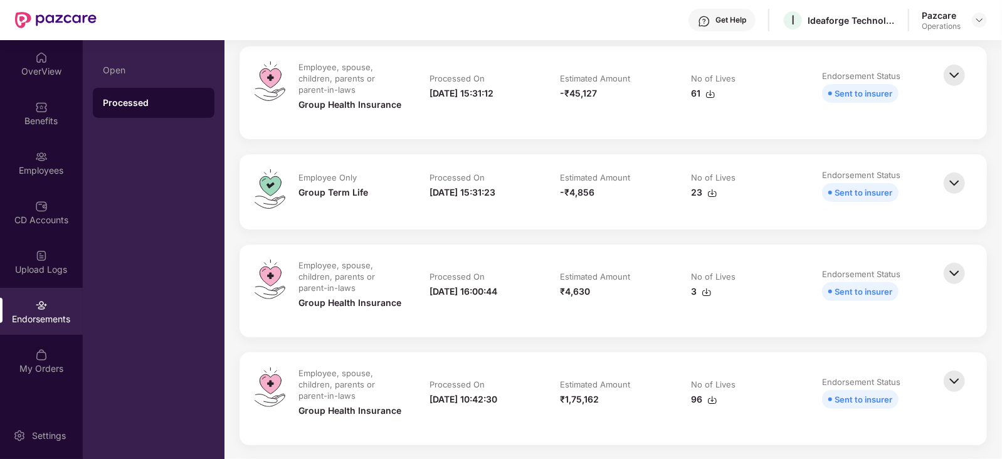
click at [956, 184] on img at bounding box center [954, 183] width 28 height 28
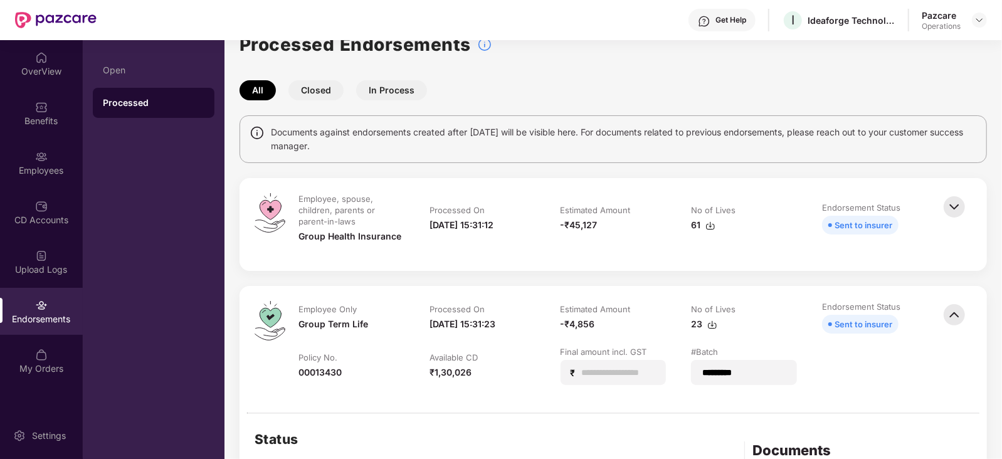
scroll to position [0, 0]
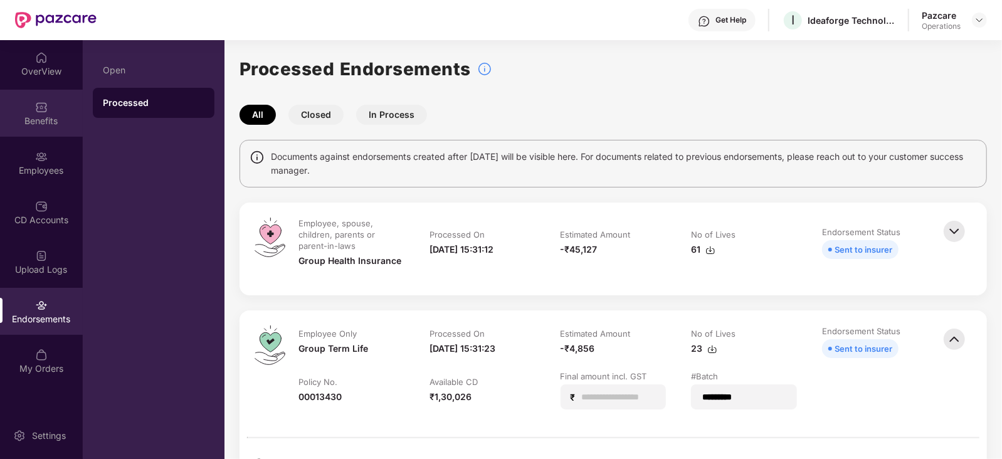
click at [51, 120] on div "Benefits" at bounding box center [41, 121] width 83 height 13
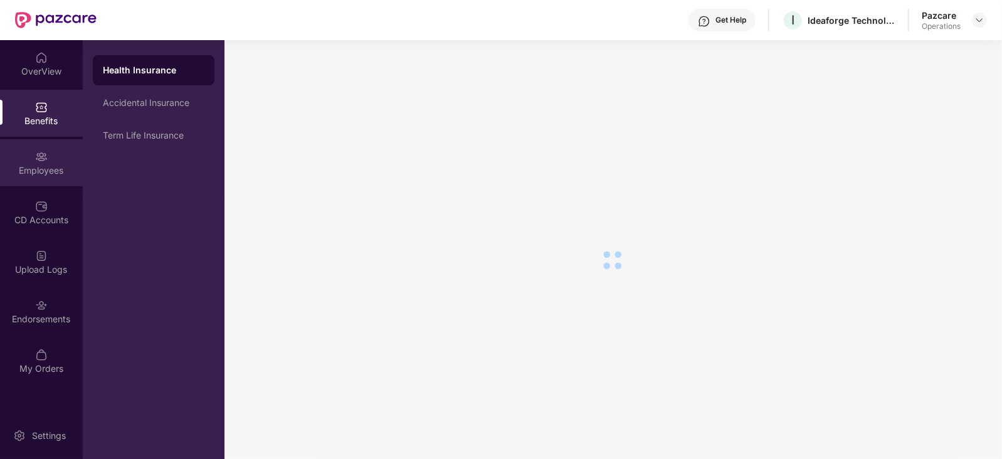
click at [60, 176] on div "Employees" at bounding box center [41, 170] width 83 height 13
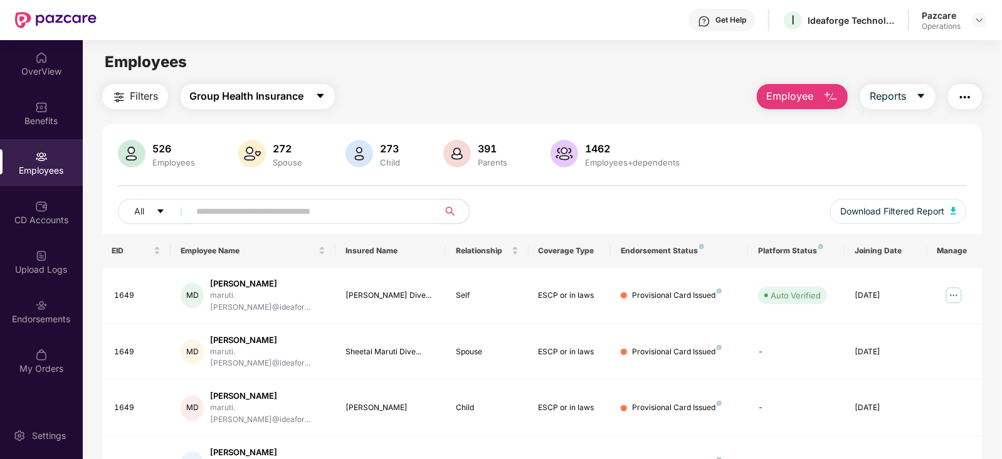
click at [277, 85] on button "Group Health Insurance" at bounding box center [258, 96] width 154 height 25
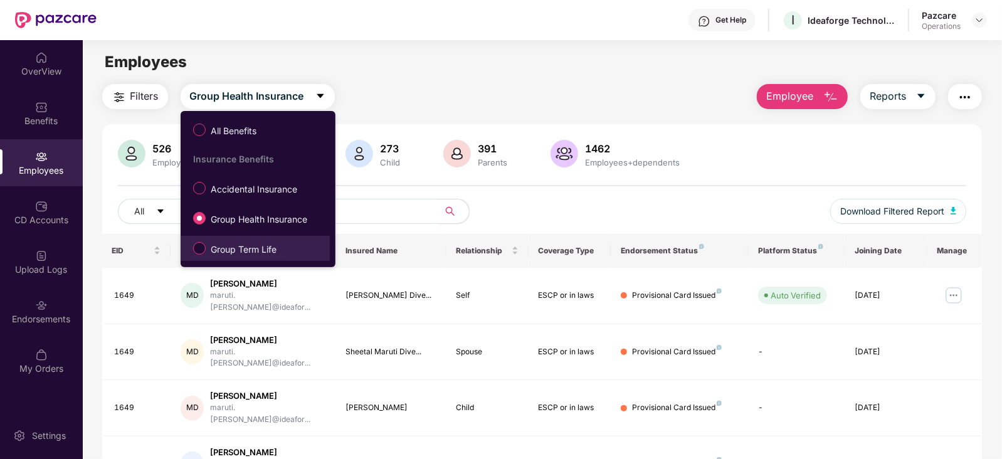
click at [260, 251] on span "Group Term Life" at bounding box center [244, 250] width 76 height 14
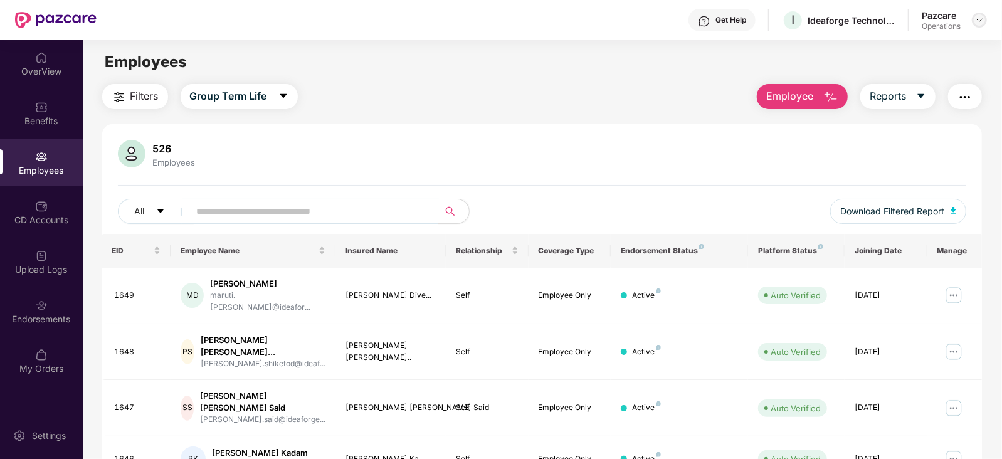
click at [975, 20] on img at bounding box center [979, 20] width 10 height 10
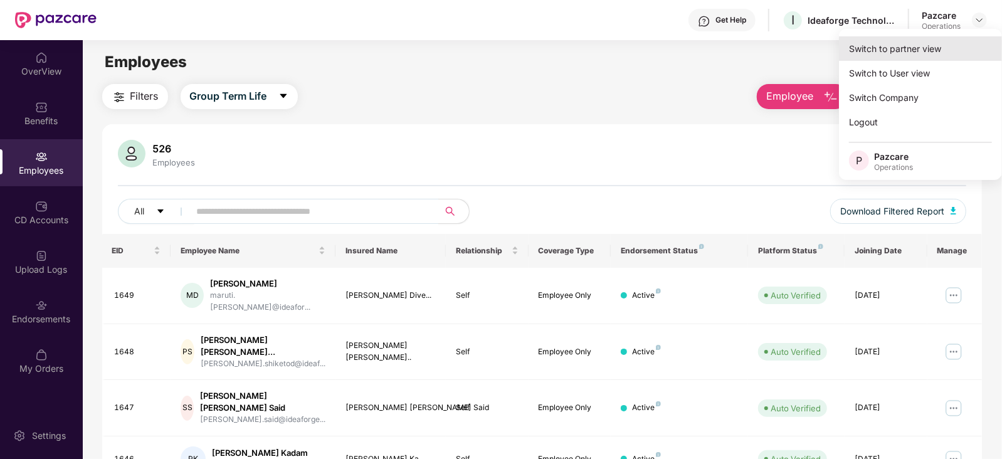
click at [921, 51] on div "Switch to partner view" at bounding box center [920, 48] width 163 height 24
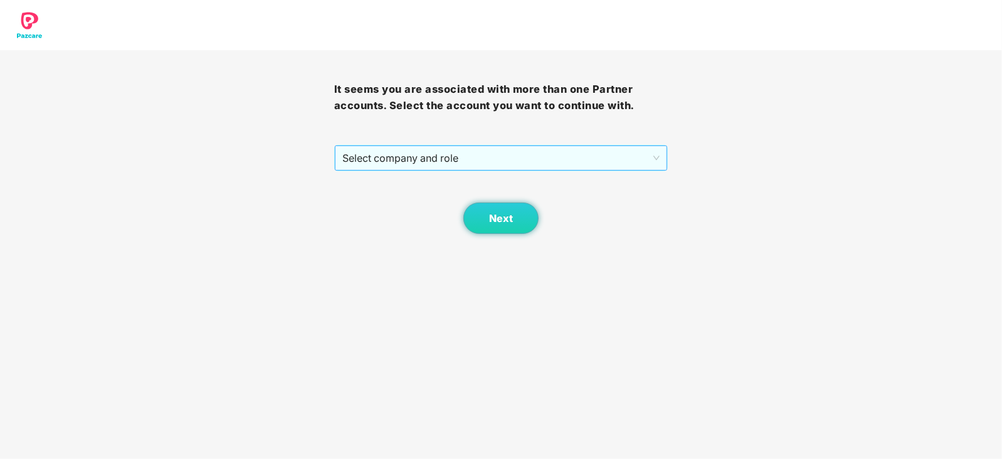
click at [440, 153] on span "Select company and role" at bounding box center [501, 158] width 318 height 24
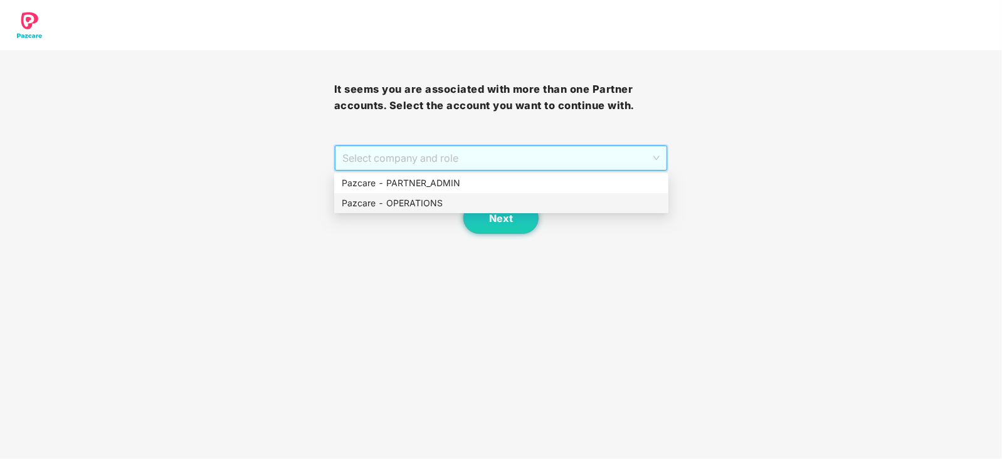
click at [429, 196] on div "Pazcare - OPERATIONS" at bounding box center [501, 203] width 319 height 14
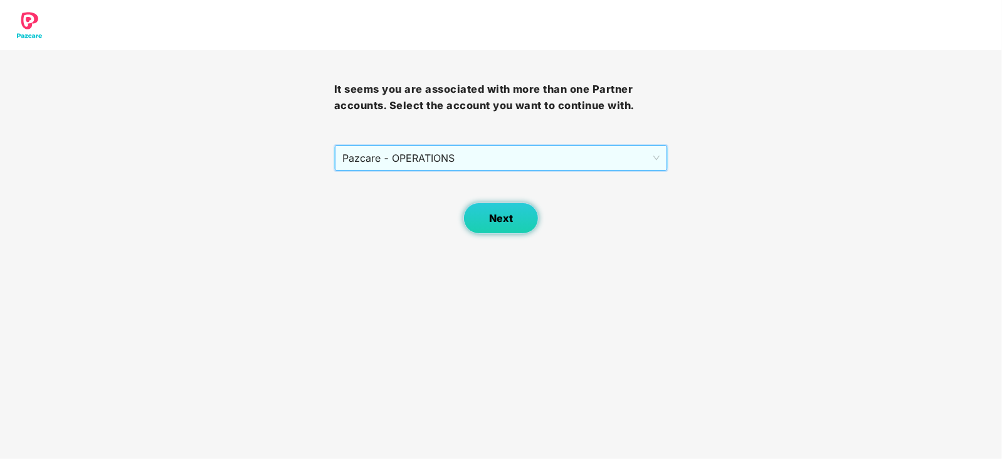
click at [479, 212] on button "Next" at bounding box center [500, 217] width 75 height 31
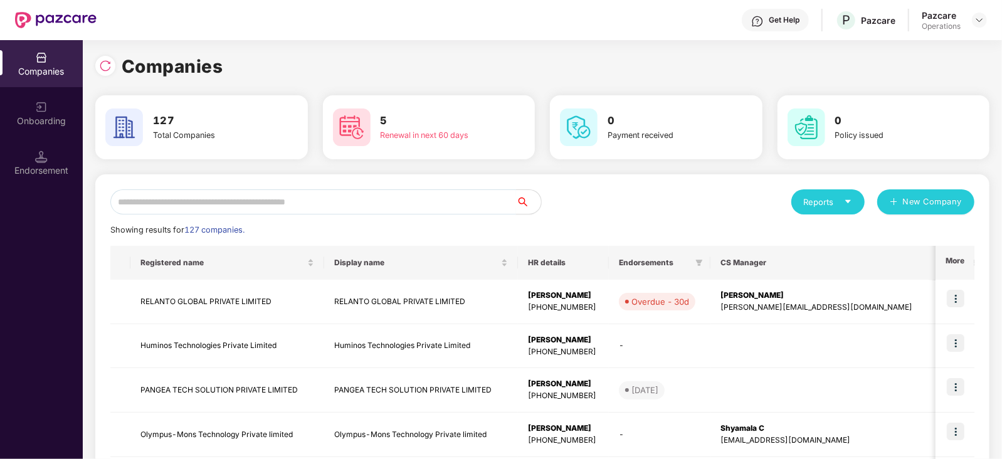
click at [182, 197] on input "text" at bounding box center [313, 201] width 406 height 25
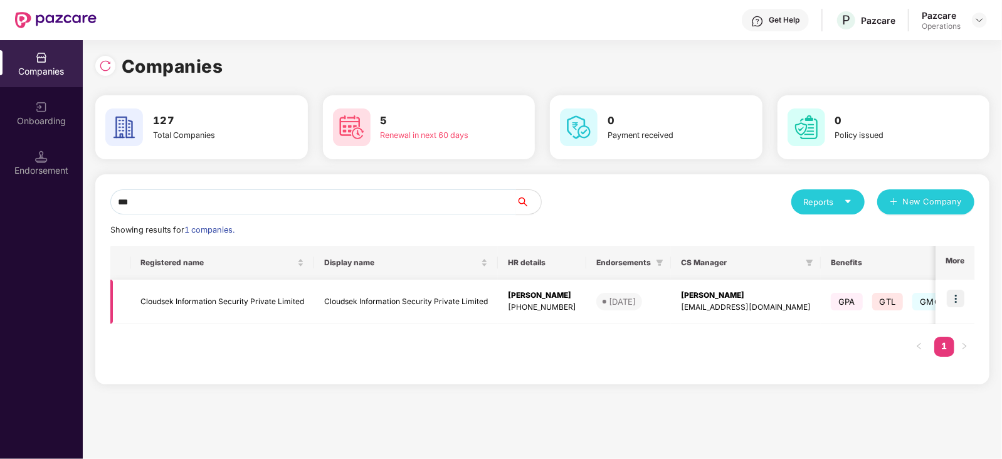
type input "***"
click at [191, 296] on td "Cloudsek Information Security Private Limited" at bounding box center [222, 302] width 184 height 45
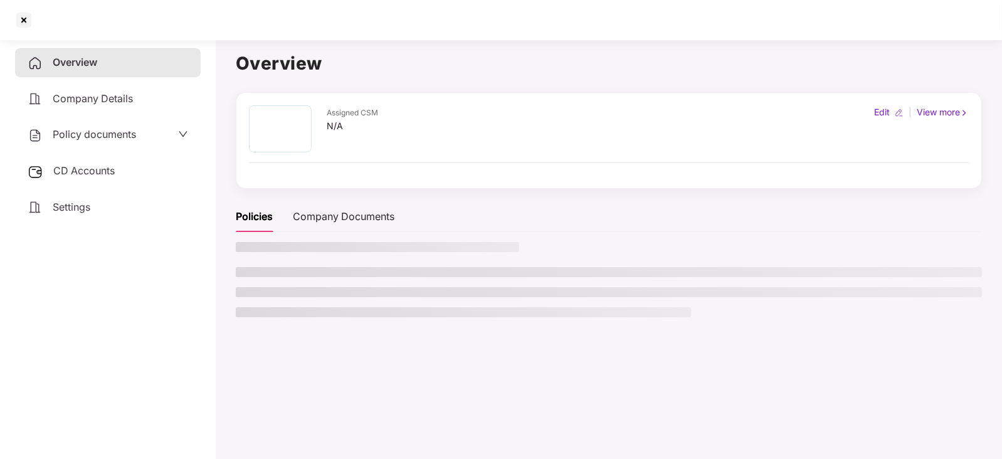
click at [108, 167] on span "CD Accounts" at bounding box center [83, 170] width 61 height 13
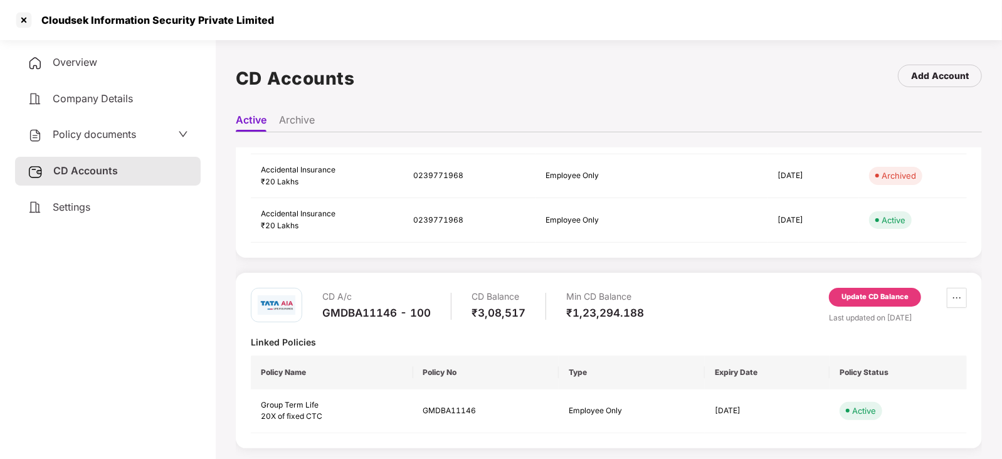
scroll to position [8, 0]
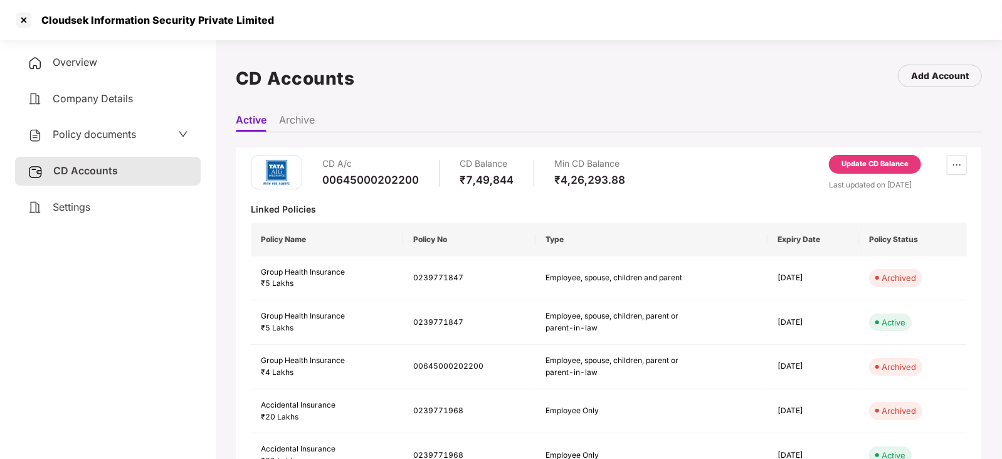
click at [863, 170] on div "Update CD Balance" at bounding box center [875, 164] width 92 height 19
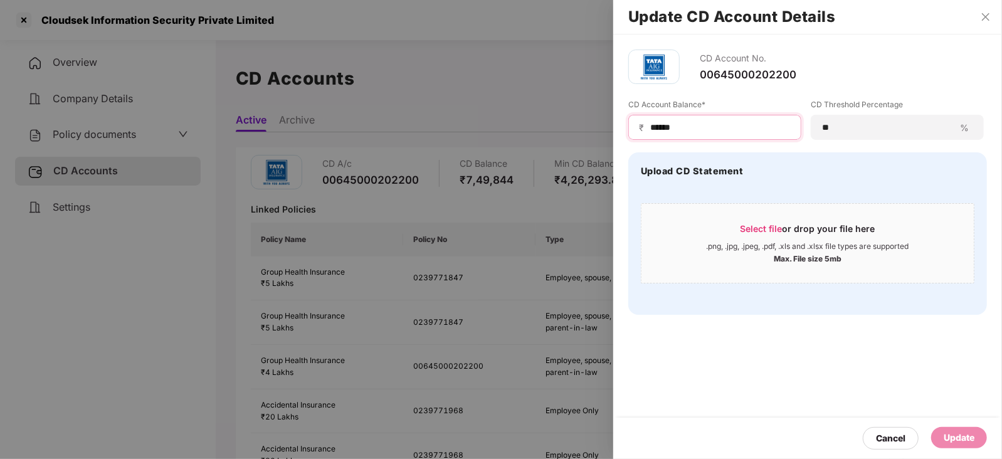
drag, startPoint x: 695, startPoint y: 120, endPoint x: 628, endPoint y: 122, distance: 67.1
click at [628, 122] on div "₹ ******" at bounding box center [714, 127] width 173 height 25
paste input
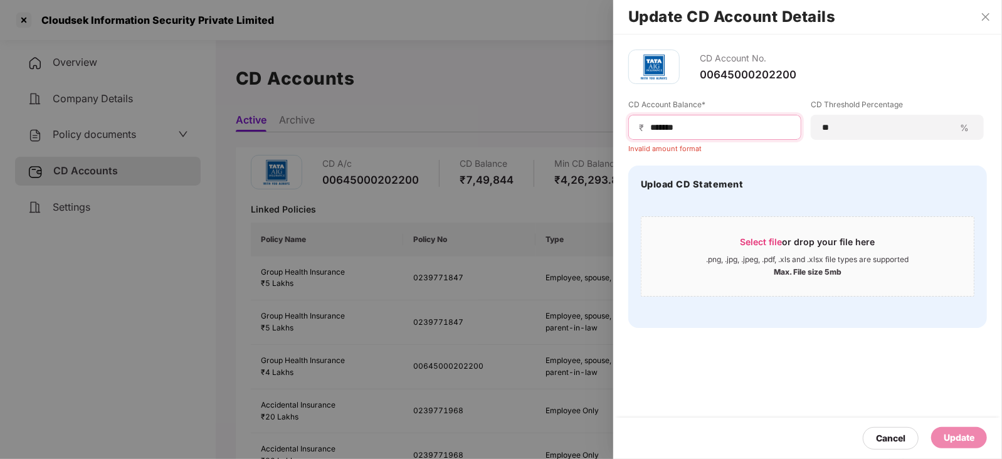
click at [653, 128] on input "******" at bounding box center [720, 127] width 142 height 13
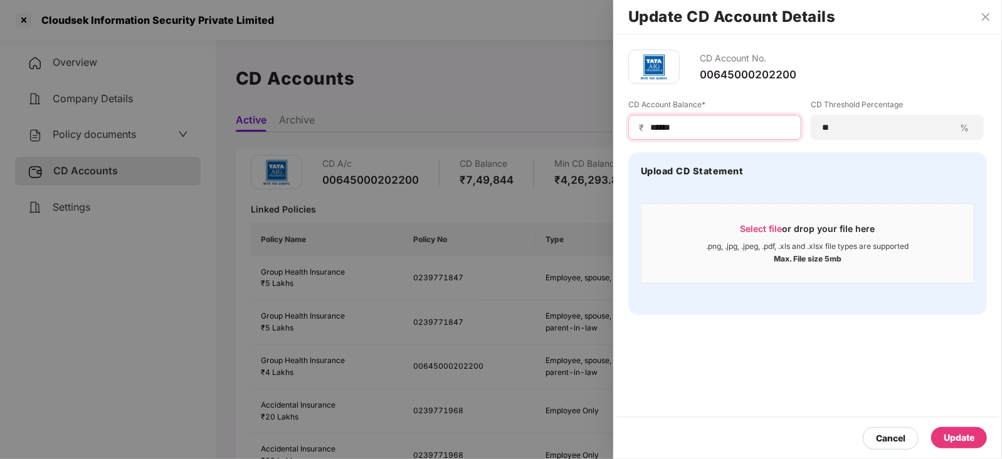
type input "******"
click at [967, 440] on div "Update" at bounding box center [958, 438] width 31 height 14
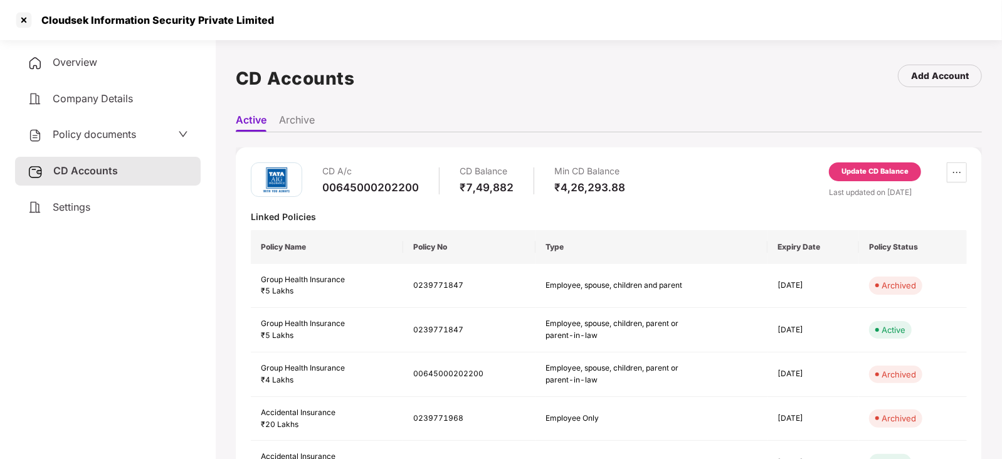
click at [118, 137] on span "Policy documents" at bounding box center [94, 134] width 83 height 13
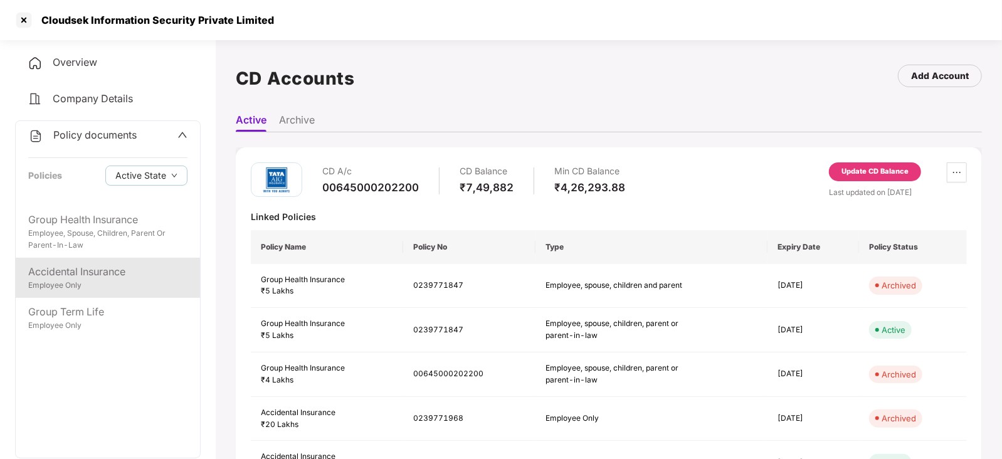
click at [100, 274] on div "Accidental Insurance" at bounding box center [107, 272] width 159 height 16
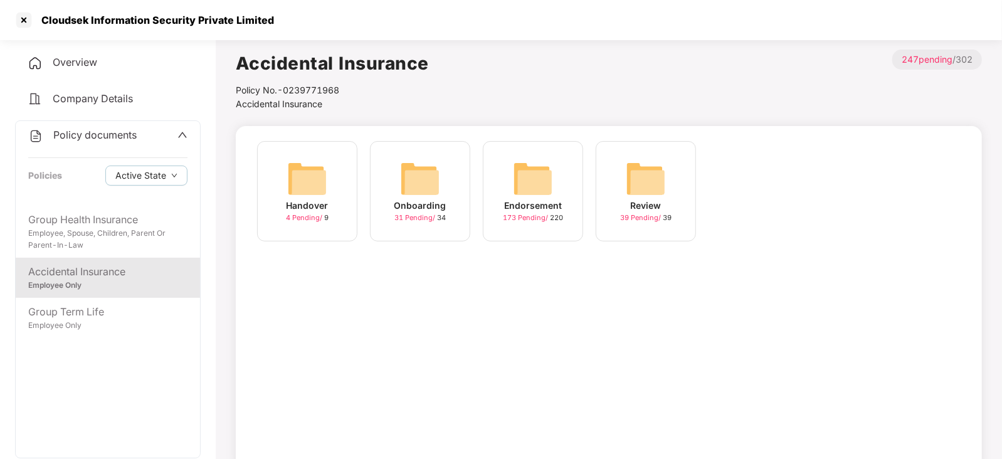
click at [528, 191] on img at bounding box center [533, 179] width 40 height 40
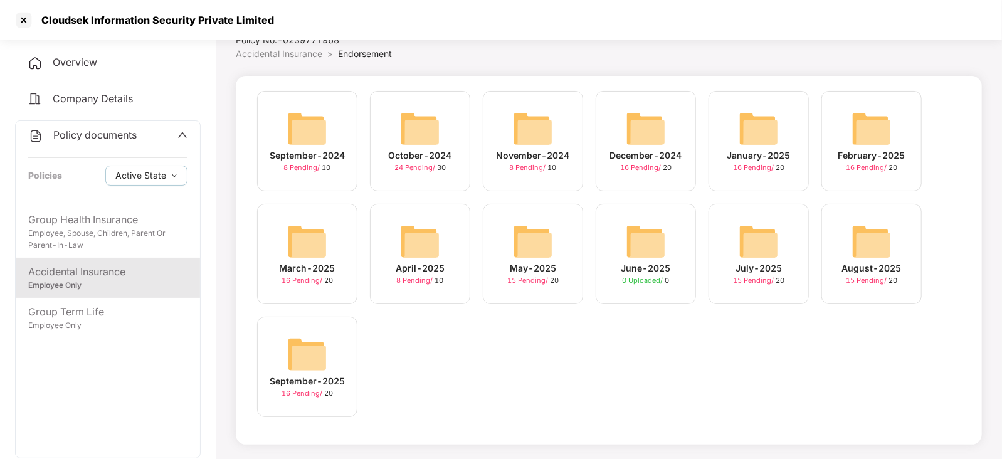
scroll to position [51, 0]
click at [315, 349] on img at bounding box center [307, 353] width 40 height 40
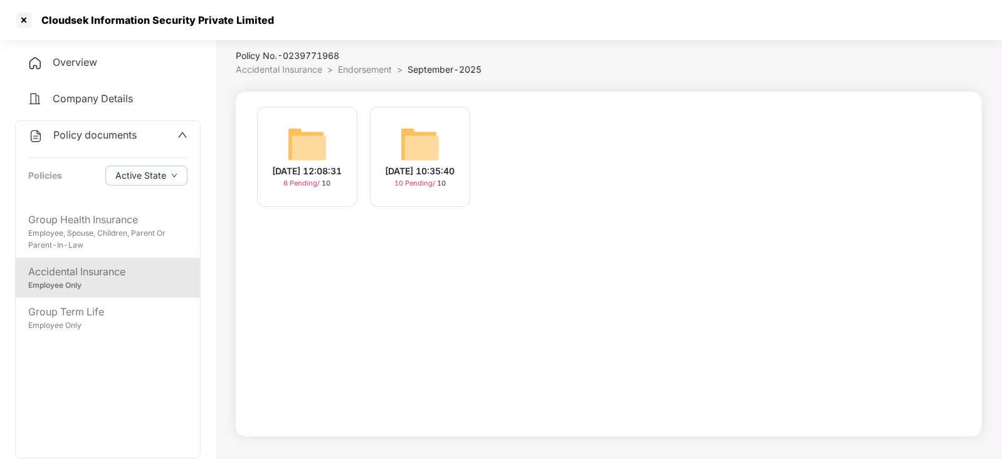
scroll to position [34, 0]
click at [417, 155] on img at bounding box center [420, 145] width 40 height 40
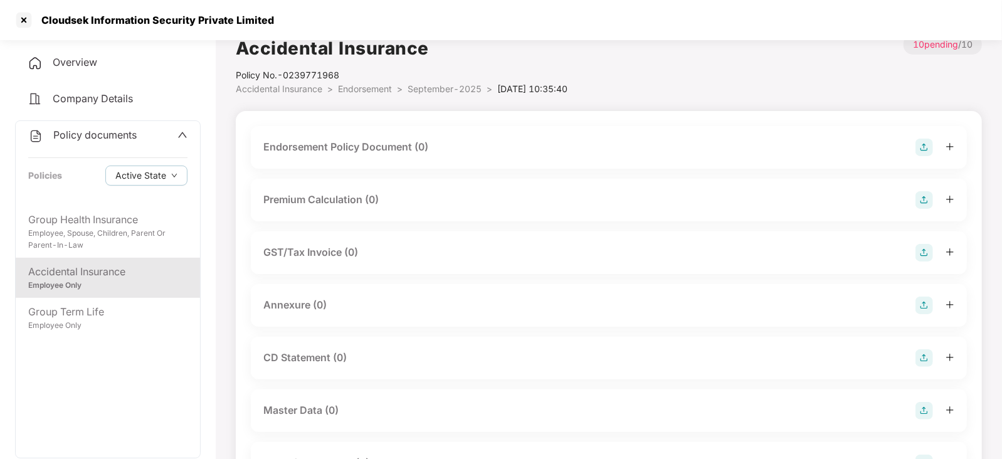
scroll to position [0, 0]
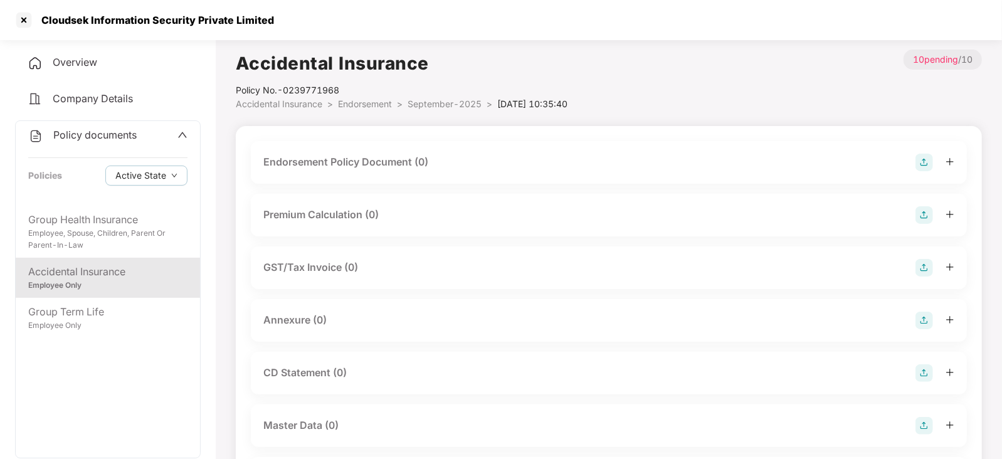
click at [930, 160] on img at bounding box center [924, 163] width 18 height 18
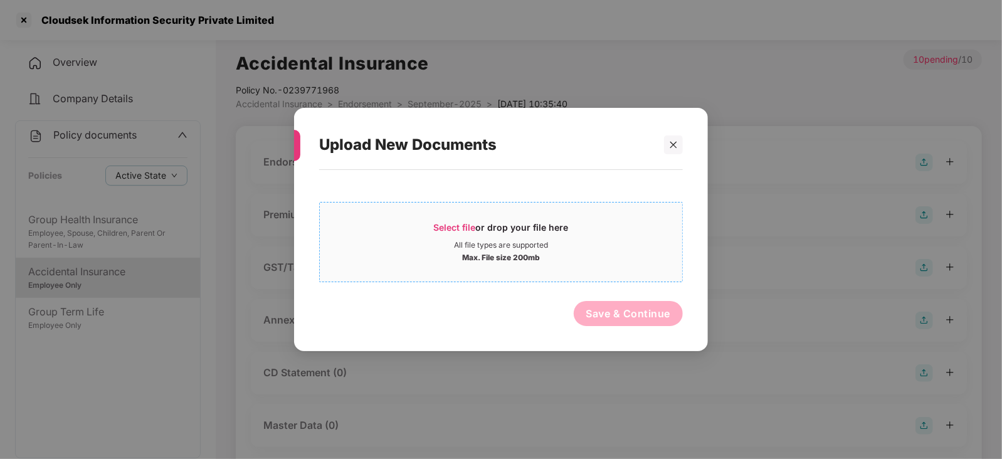
click at [459, 228] on span "Select file" at bounding box center [455, 227] width 42 height 11
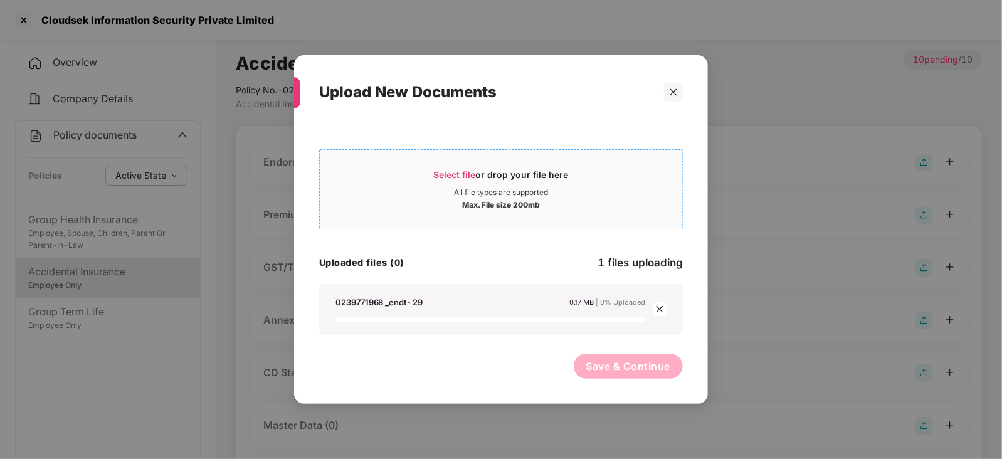
click at [449, 173] on span "Select file" at bounding box center [455, 174] width 42 height 11
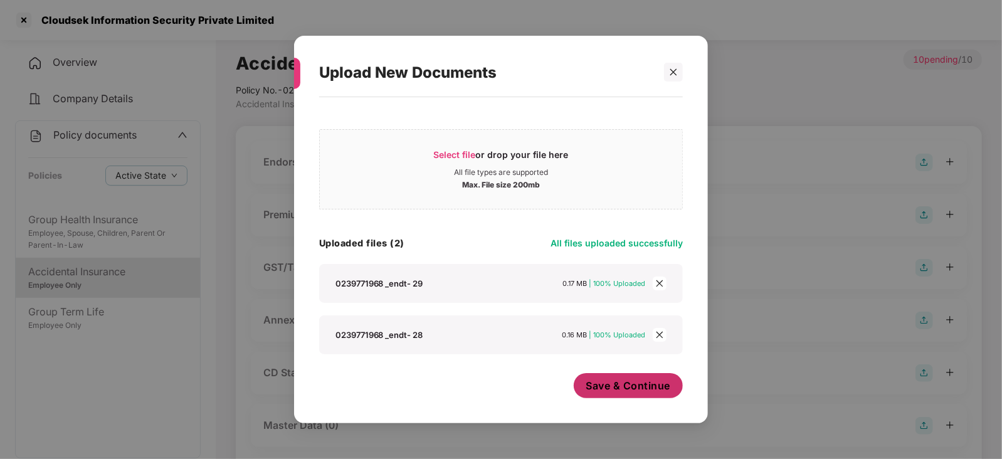
click at [617, 394] on button "Save & Continue" at bounding box center [629, 385] width 110 height 25
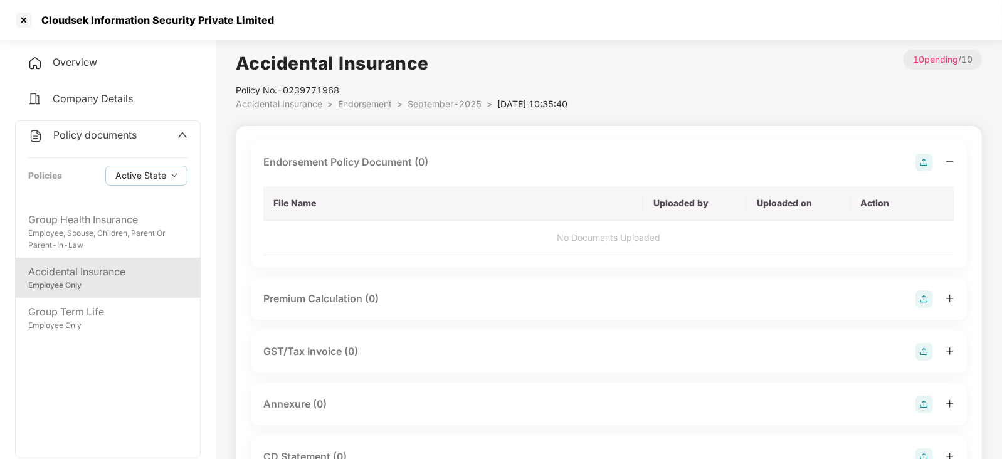
scroll to position [78, 0]
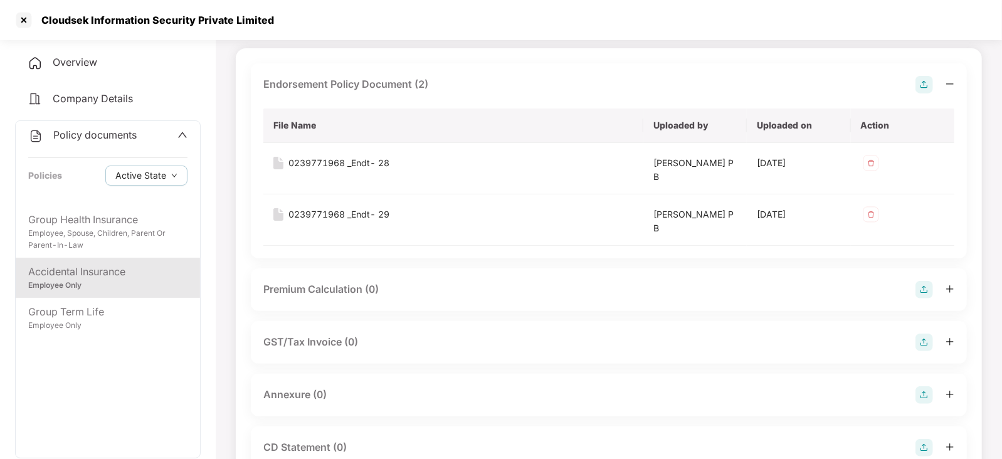
click at [925, 283] on img at bounding box center [924, 290] width 18 height 18
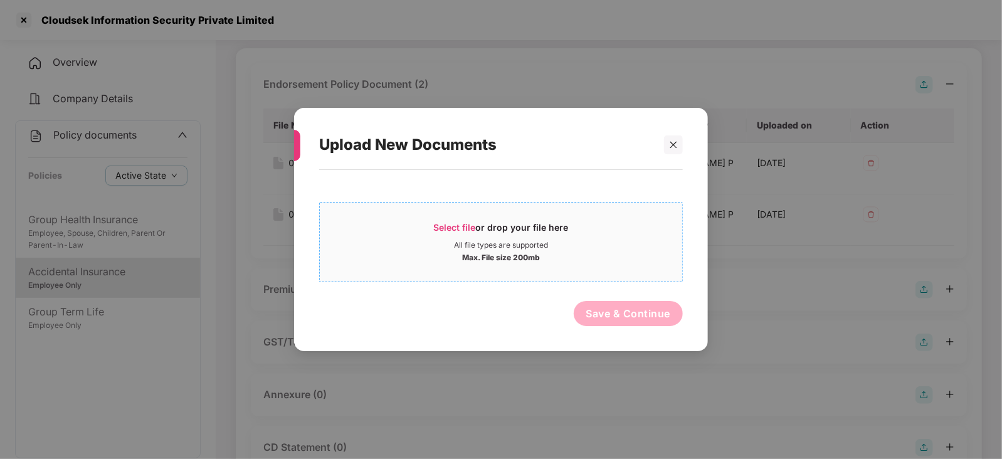
click at [462, 223] on span "Select file" at bounding box center [455, 227] width 42 height 11
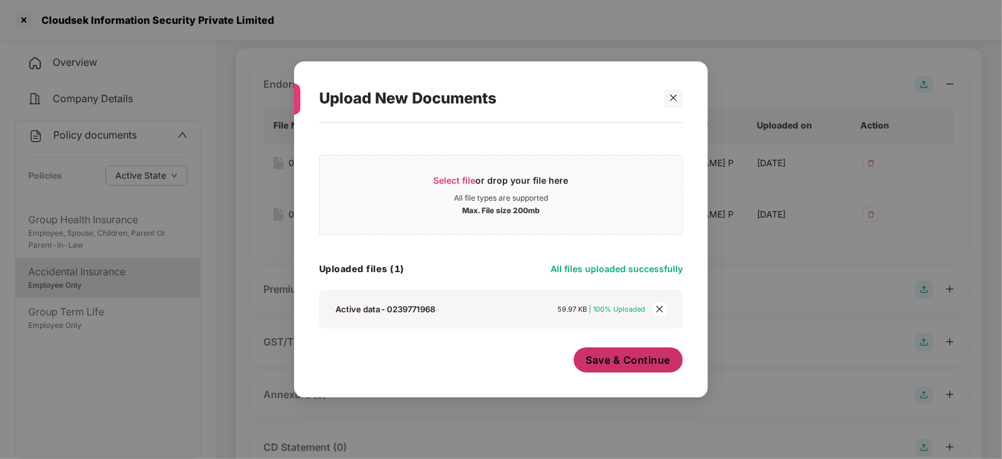
click at [608, 371] on button "Save & Continue" at bounding box center [629, 359] width 110 height 25
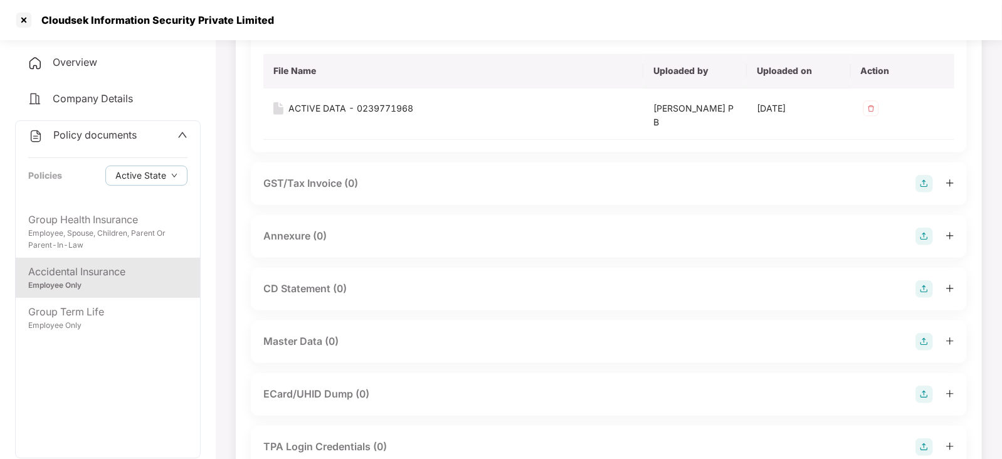
scroll to position [392, 0]
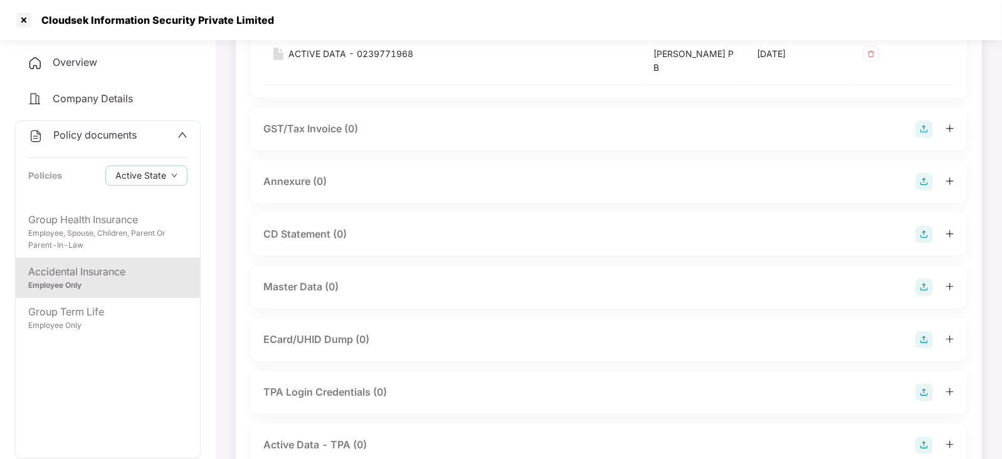
click at [931, 232] on img at bounding box center [924, 235] width 18 height 18
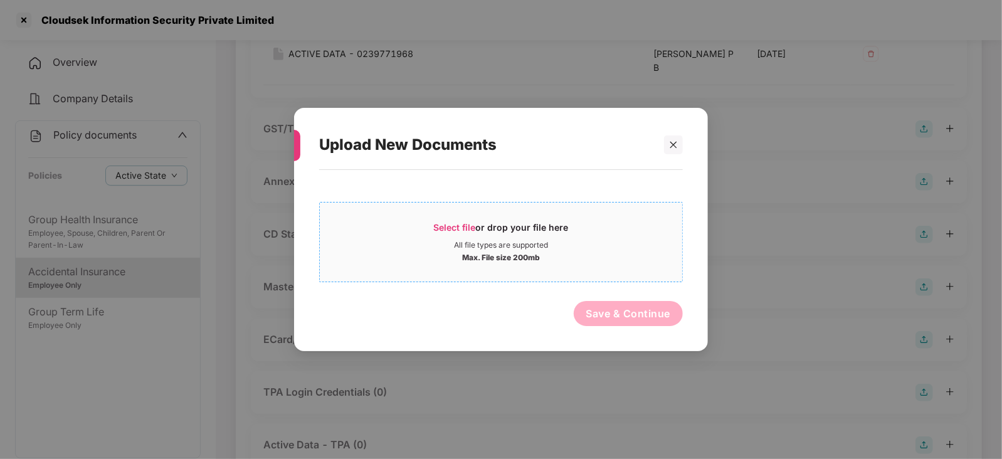
click at [454, 223] on span "Select file" at bounding box center [455, 227] width 42 height 11
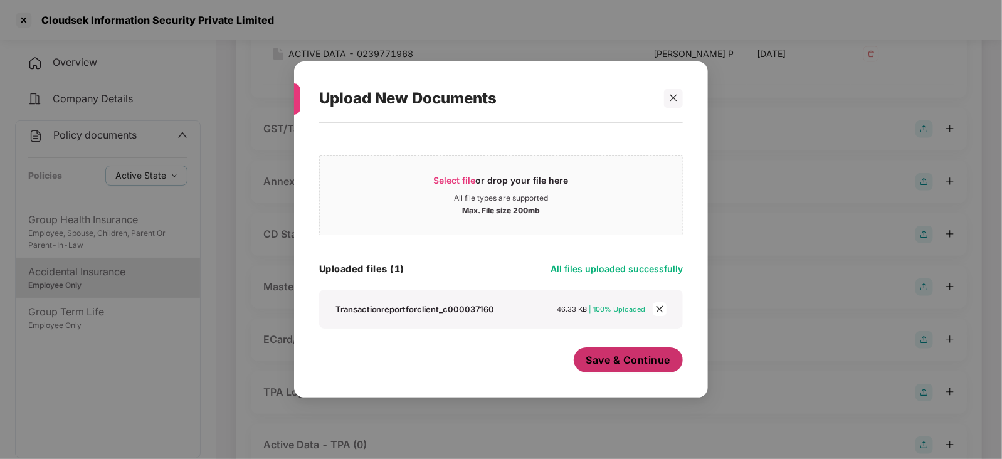
click at [604, 363] on span "Save & Continue" at bounding box center [628, 360] width 85 height 14
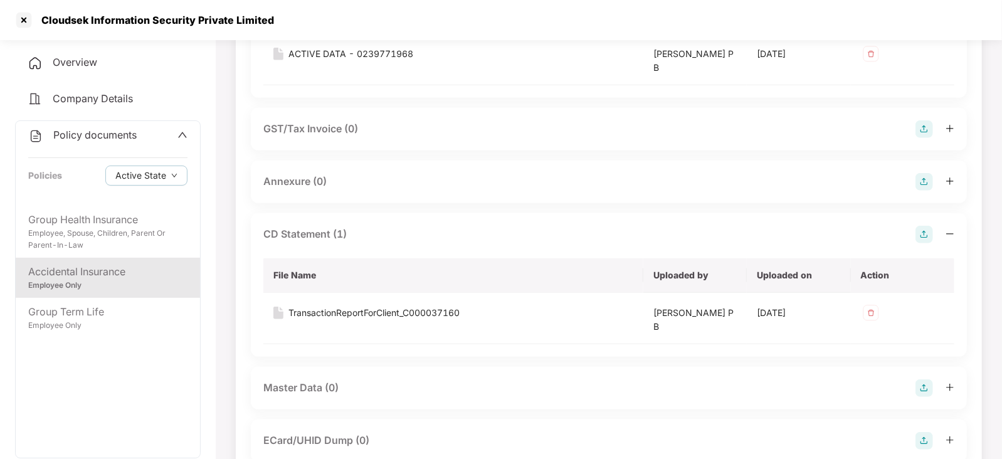
click at [927, 184] on img at bounding box center [924, 182] width 18 height 18
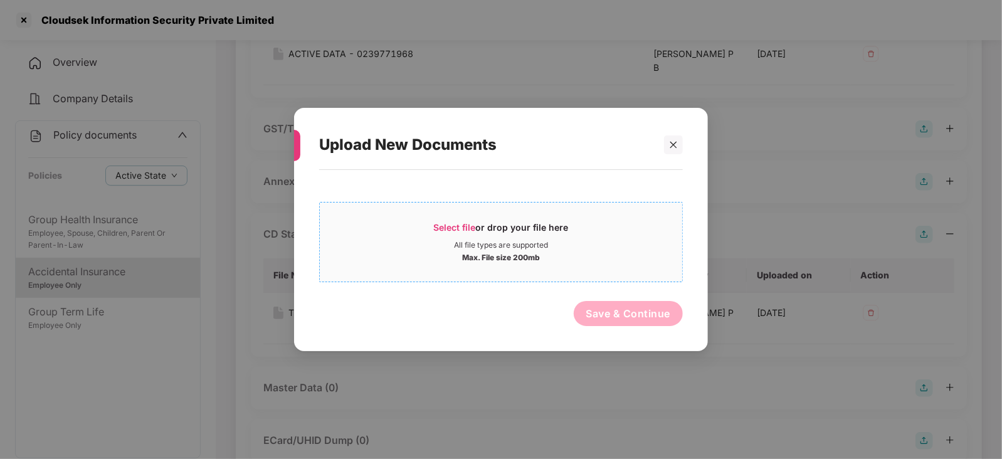
click at [462, 227] on span "Select file" at bounding box center [455, 227] width 42 height 11
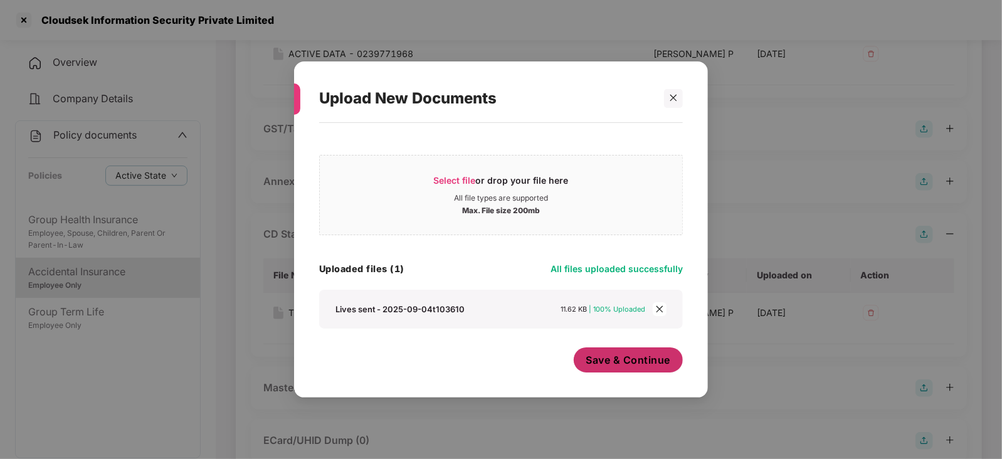
click at [602, 359] on span "Save & Continue" at bounding box center [628, 360] width 85 height 14
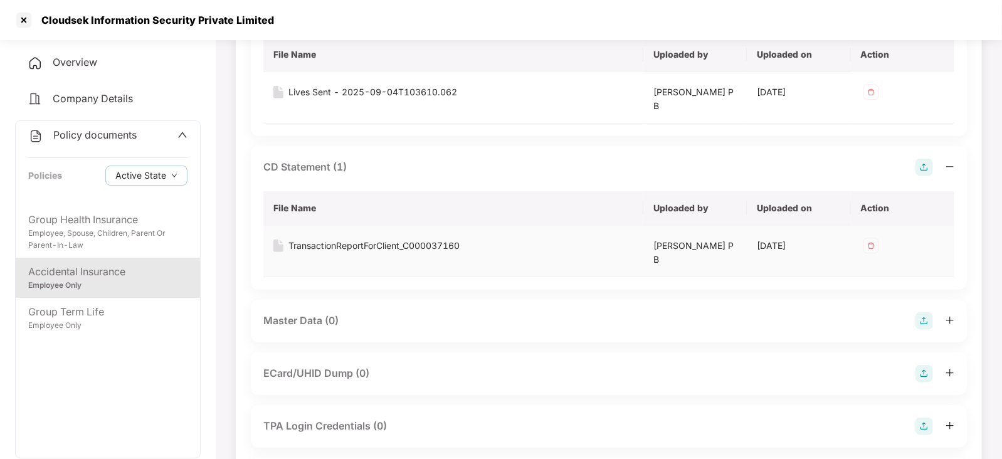
scroll to position [626, 0]
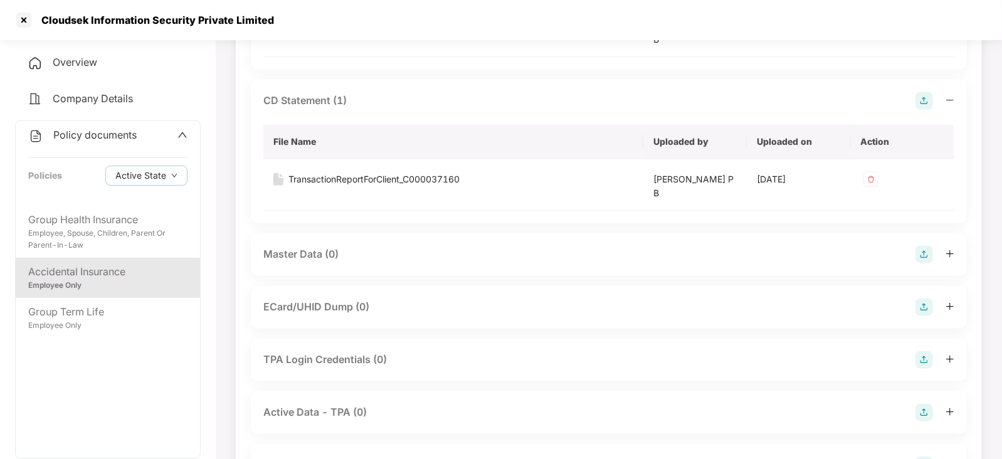
click at [925, 251] on img at bounding box center [924, 255] width 18 height 18
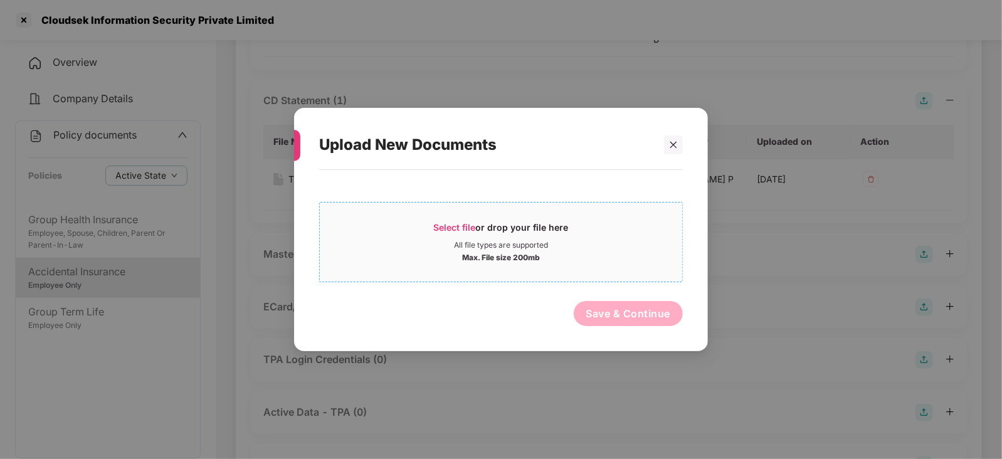
click at [461, 226] on span "Select file" at bounding box center [455, 227] width 42 height 11
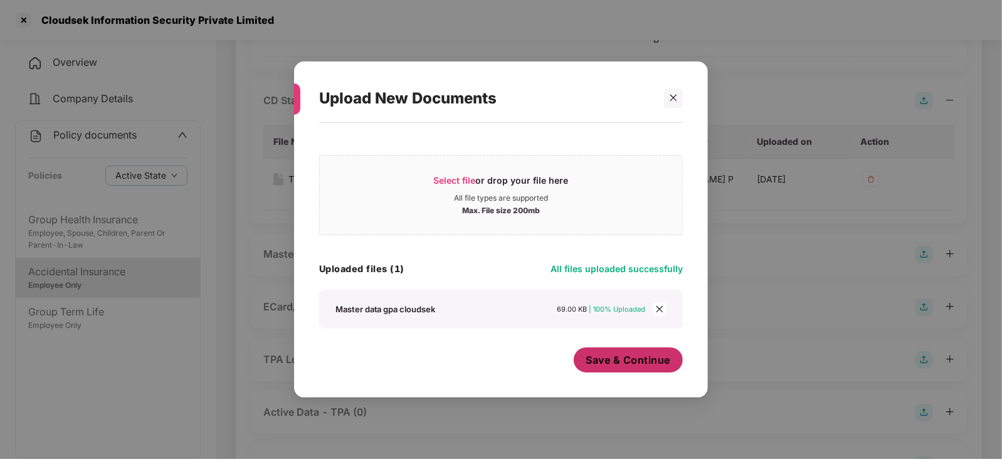
click at [639, 370] on button "Save & Continue" at bounding box center [629, 359] width 110 height 25
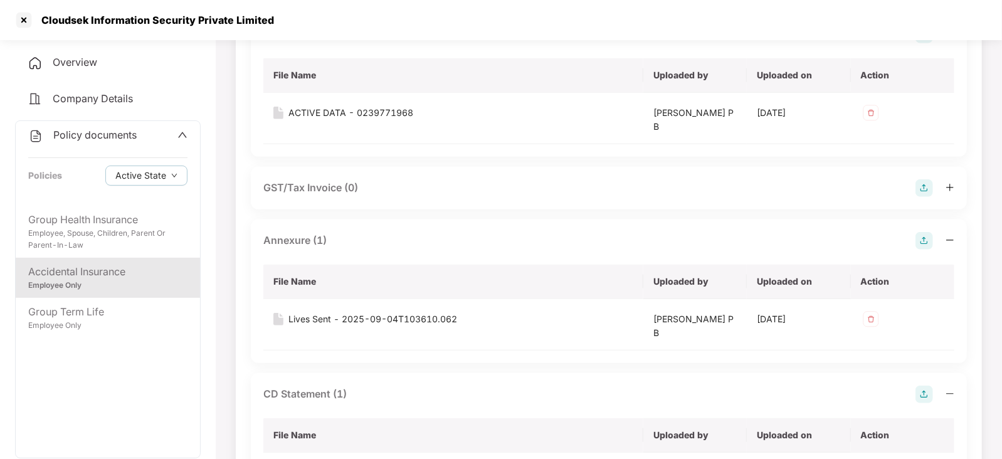
scroll to position [235, 0]
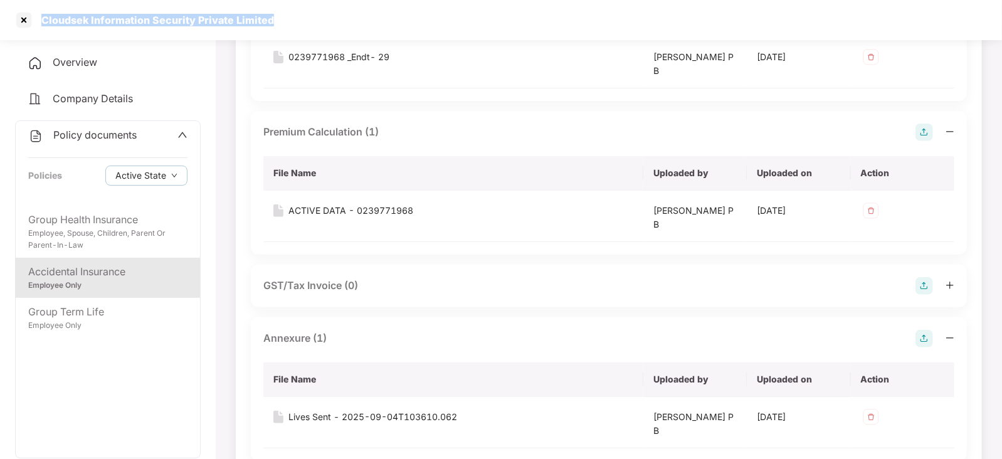
drag, startPoint x: 41, startPoint y: 19, endPoint x: 332, endPoint y: 13, distance: 291.5
click at [336, 13] on div "Cloudsek Information Security Private Limited" at bounding box center [501, 20] width 1002 height 40
copy div "Cloudsek Information Security Private Limited"
click at [28, 20] on div at bounding box center [24, 20] width 20 height 20
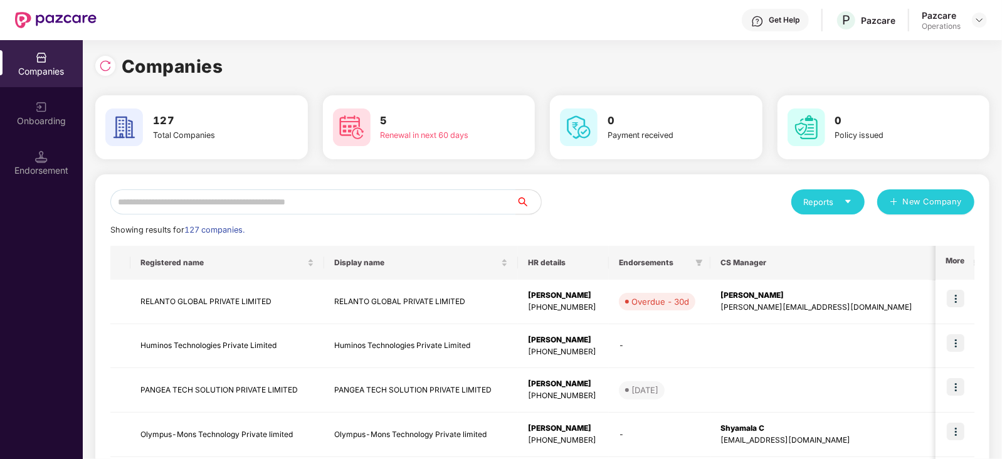
scroll to position [0, 0]
click at [364, 207] on input "text" at bounding box center [313, 201] width 406 height 25
paste input "**********"
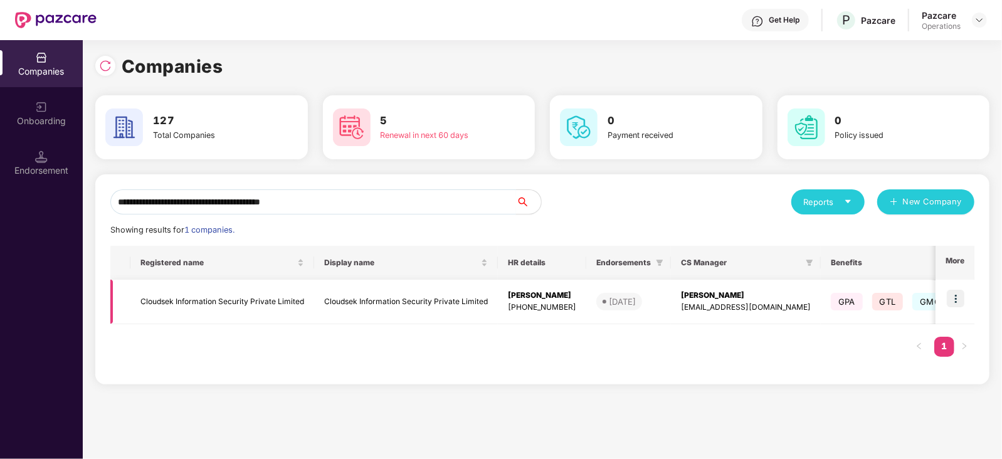
type input "**********"
click at [953, 296] on img at bounding box center [956, 299] width 18 height 18
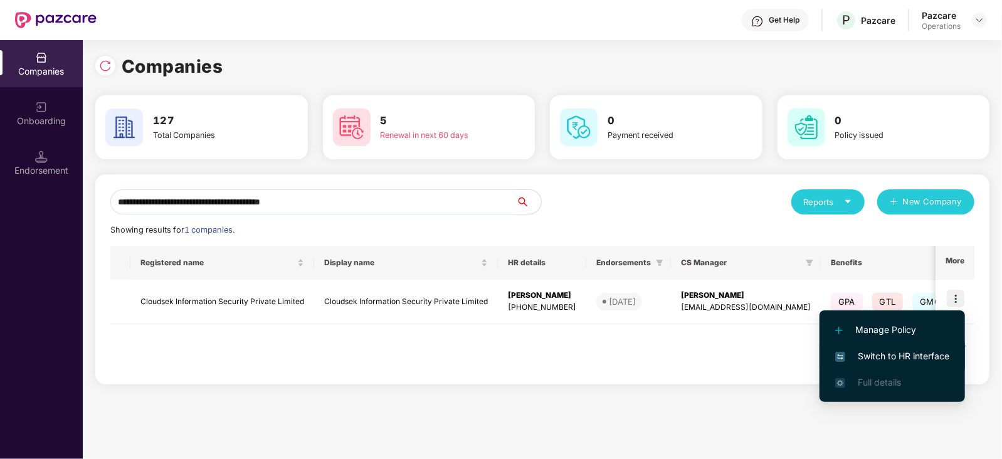
click at [897, 357] on span "Switch to HR interface" at bounding box center [892, 356] width 114 height 14
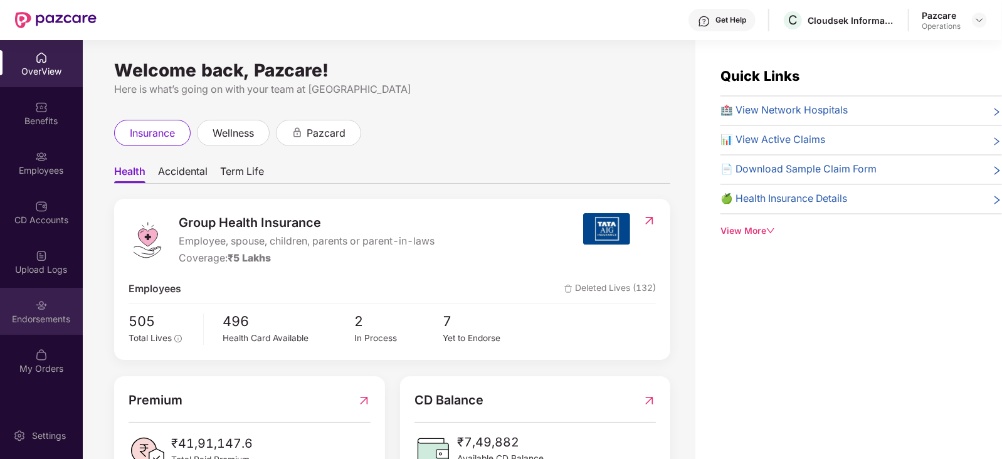
click at [51, 318] on div "Endorsements" at bounding box center [41, 319] width 83 height 13
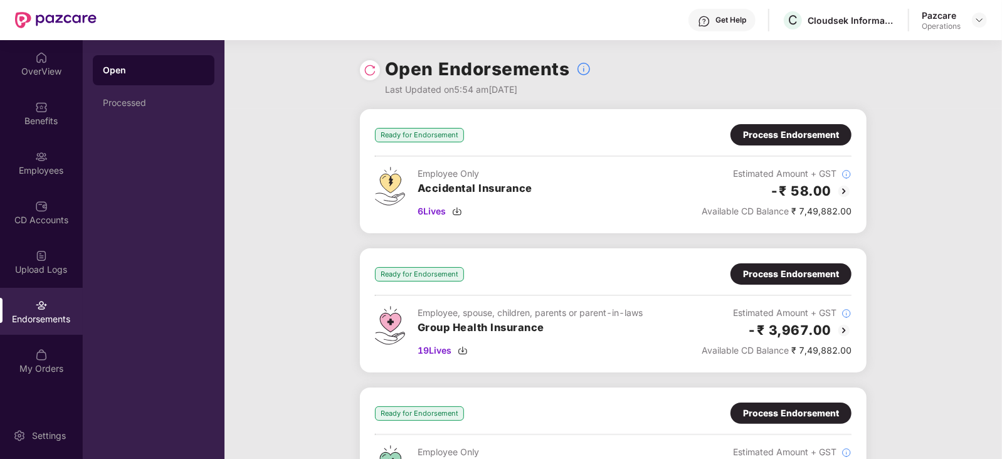
click at [800, 128] on div "Process Endorsement" at bounding box center [791, 135] width 96 height 14
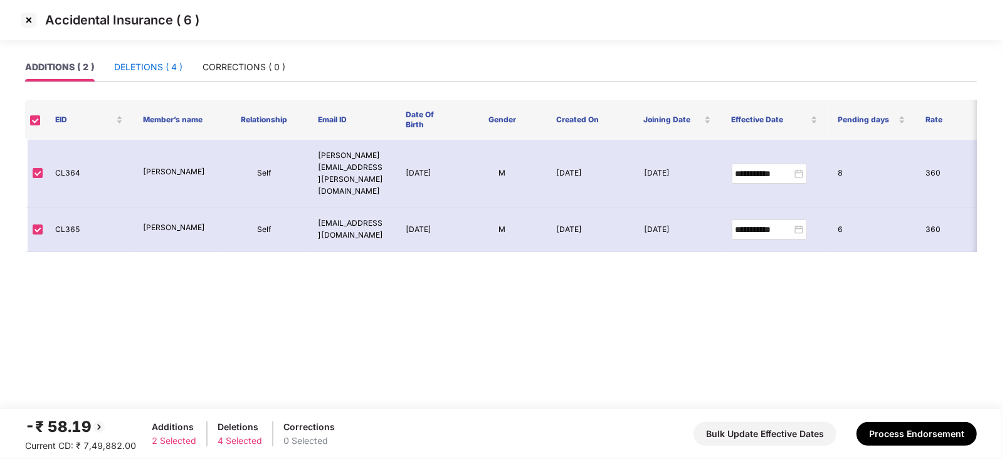
click at [132, 73] on div "DELETIONS ( 4 )" at bounding box center [148, 67] width 68 height 14
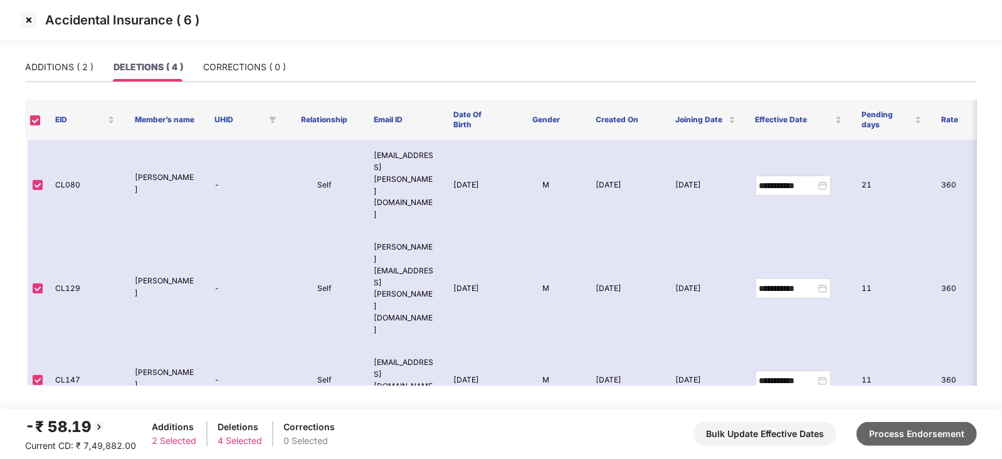
click at [891, 441] on button "Process Endorsement" at bounding box center [916, 434] width 120 height 24
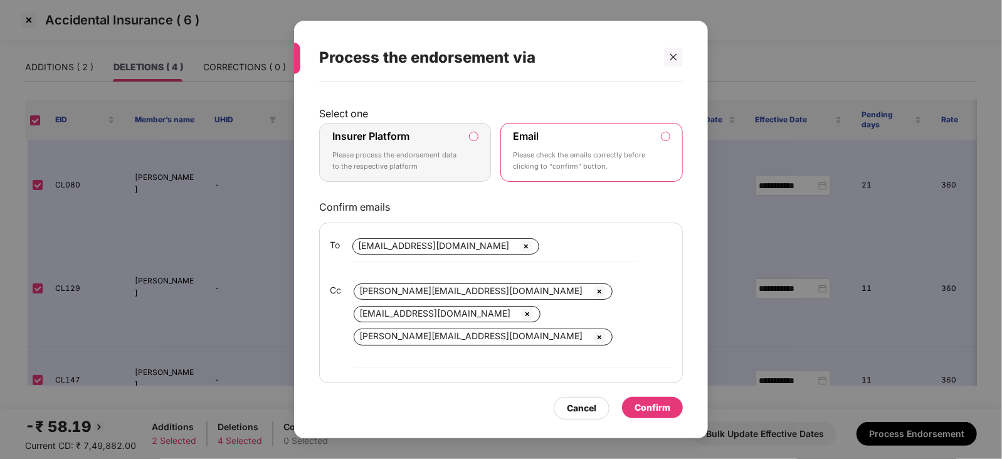
click at [473, 142] on label "Insurer Platform Please process the endorsement data to the respective platform" at bounding box center [405, 152] width 172 height 59
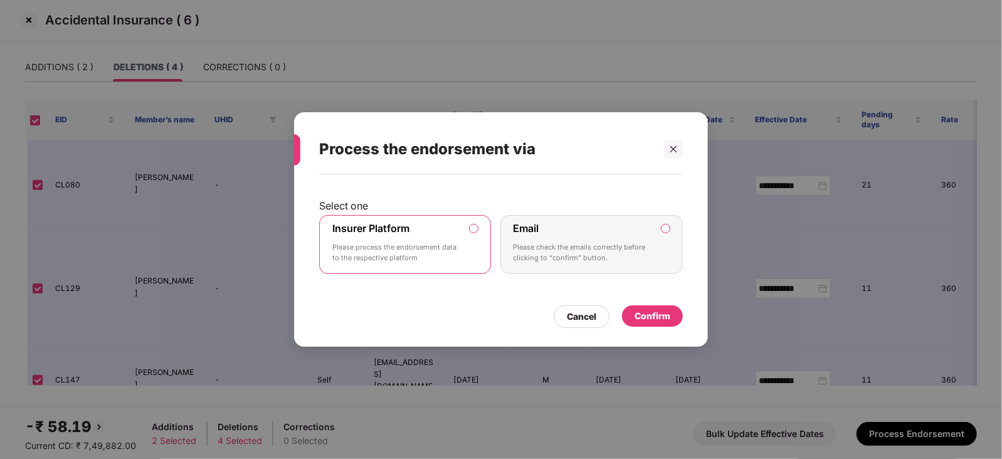
click at [655, 318] on div "Confirm" at bounding box center [652, 316] width 36 height 14
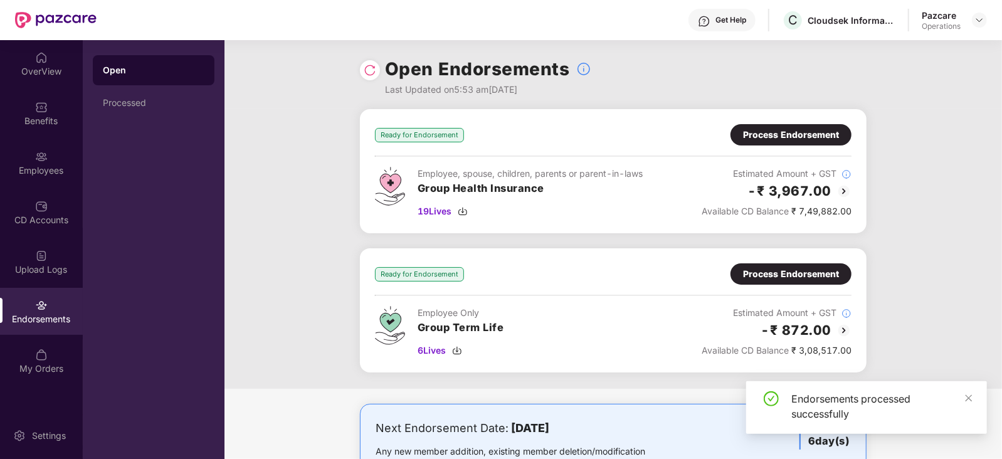
click at [768, 140] on div "Process Endorsement" at bounding box center [791, 135] width 96 height 14
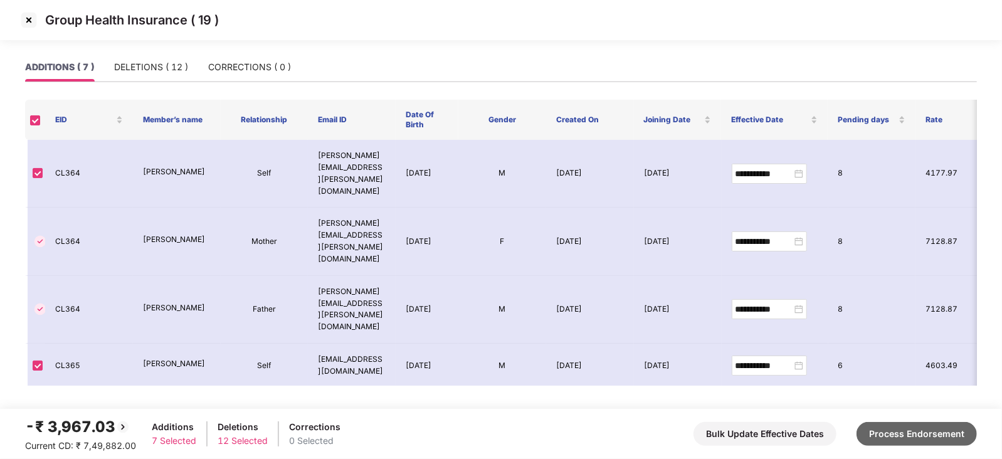
click at [935, 432] on button "Process Endorsement" at bounding box center [916, 434] width 120 height 24
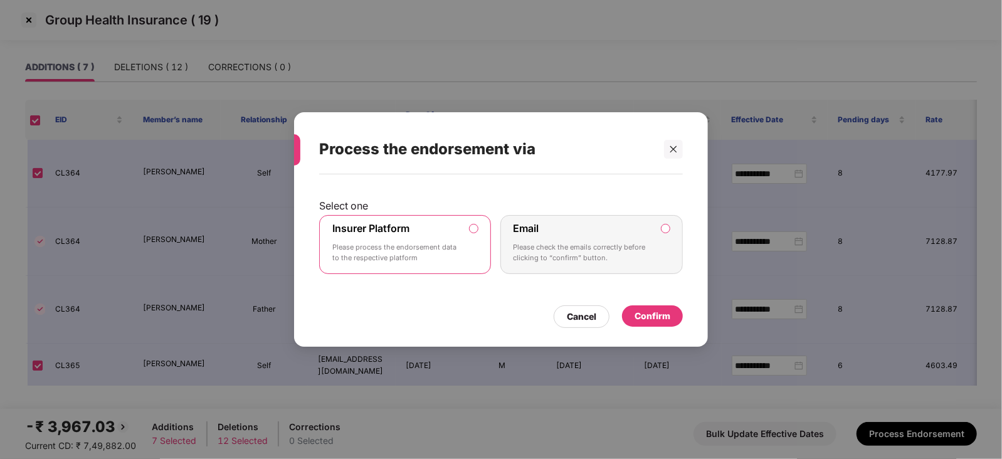
click at [656, 319] on div "Confirm" at bounding box center [652, 316] width 36 height 14
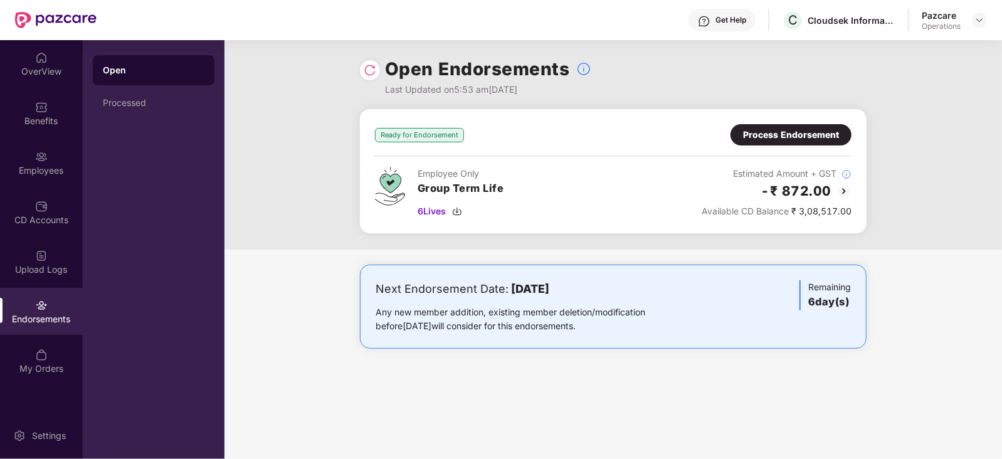
click at [805, 139] on div "Process Endorsement" at bounding box center [791, 135] width 96 height 14
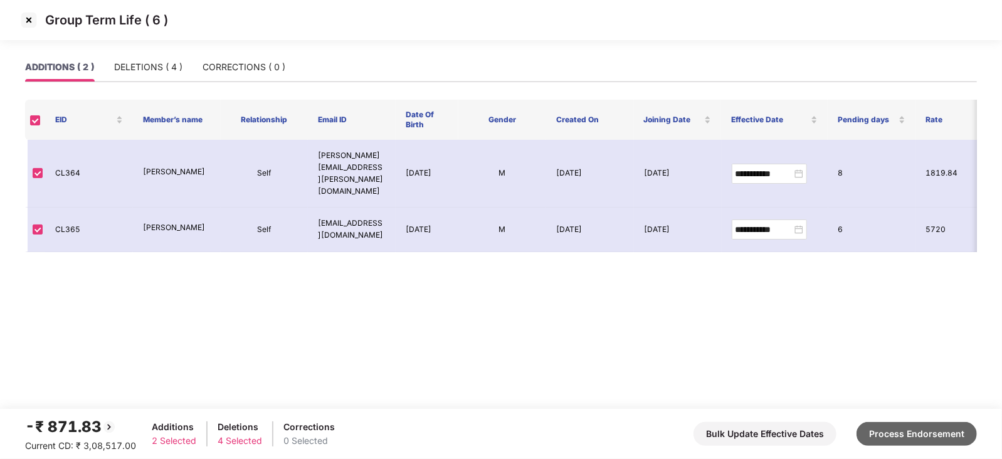
click at [925, 440] on button "Process Endorsement" at bounding box center [916, 434] width 120 height 24
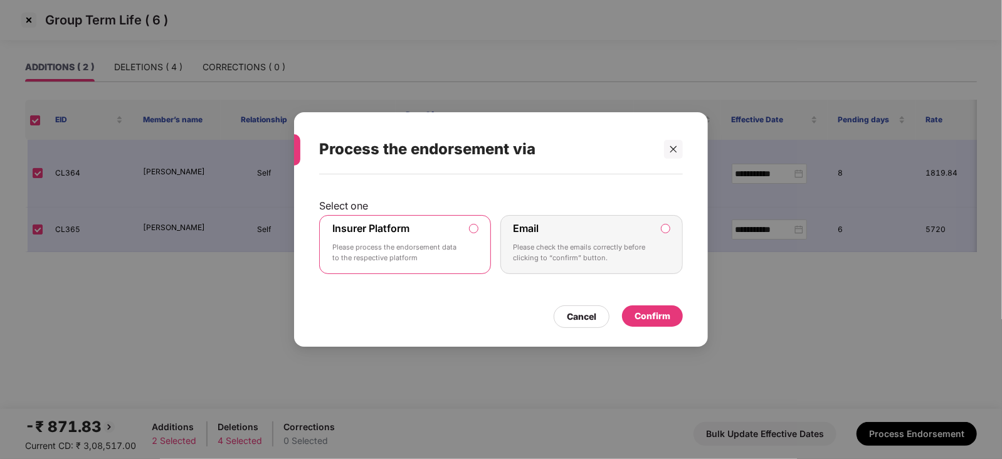
click at [627, 316] on div "Confirm" at bounding box center [652, 315] width 61 height 21
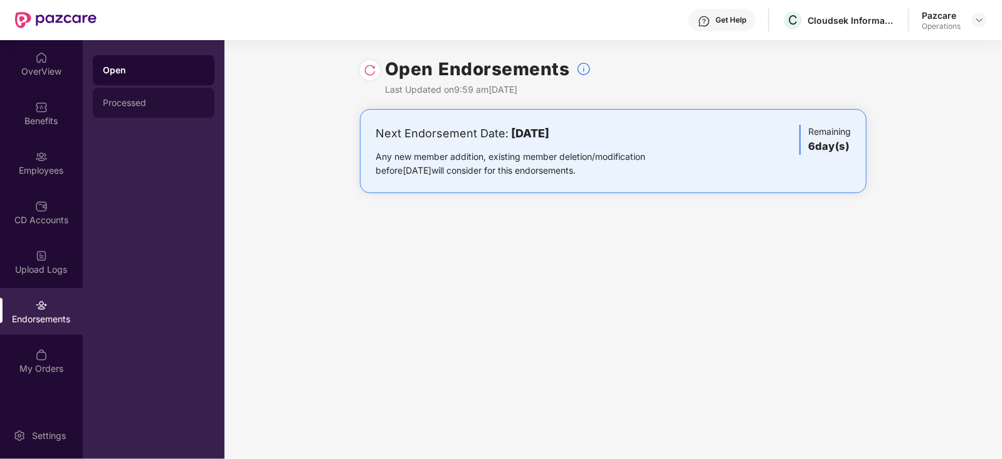
click at [144, 103] on div "Processed" at bounding box center [154, 103] width 102 height 10
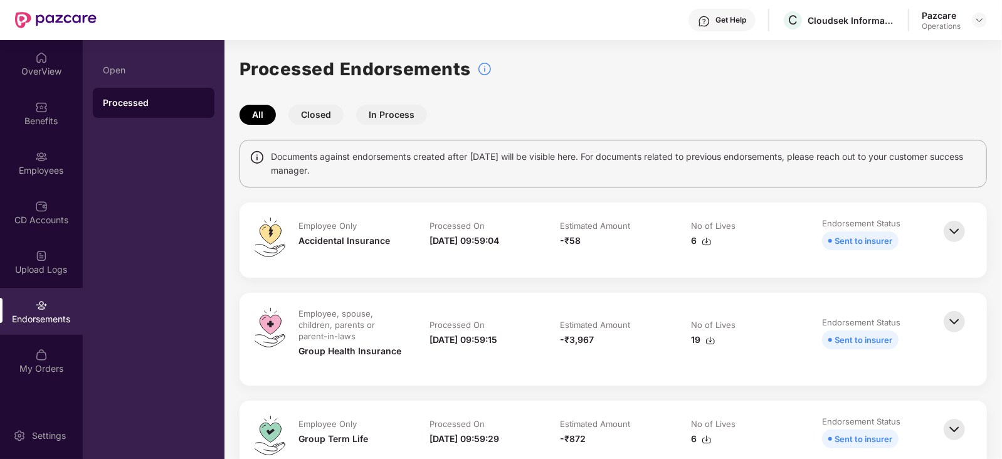
click at [703, 243] on img at bounding box center [706, 241] width 10 height 10
click at [705, 242] on img at bounding box center [706, 241] width 10 height 10
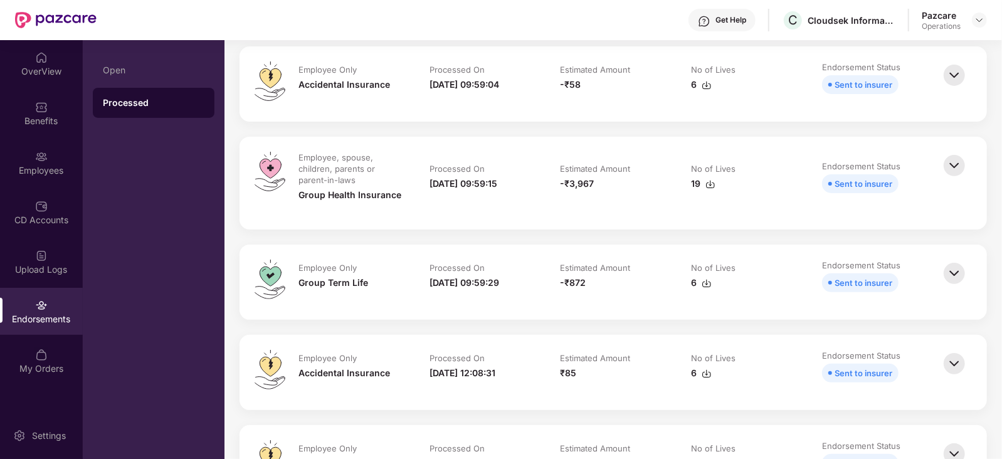
click at [703, 286] on img at bounding box center [706, 283] width 10 height 10
click at [58, 176] on div "Employees" at bounding box center [41, 170] width 83 height 13
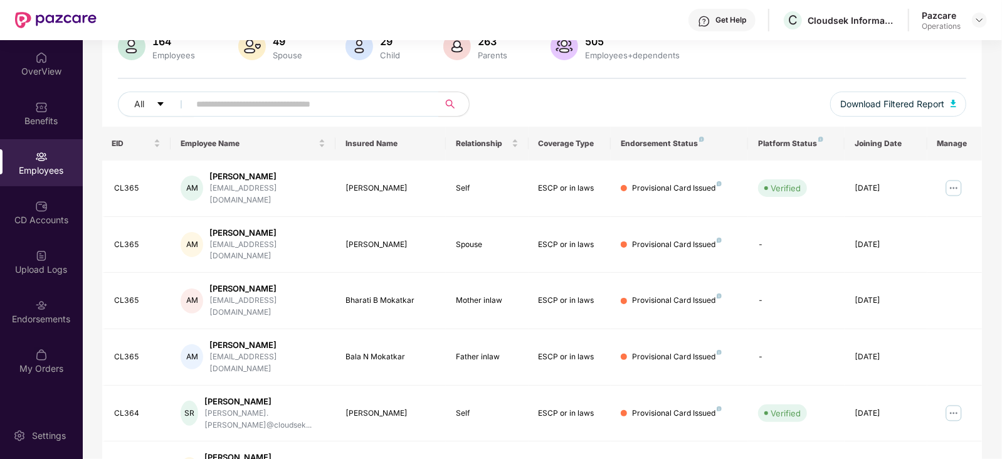
scroll to position [0, 0]
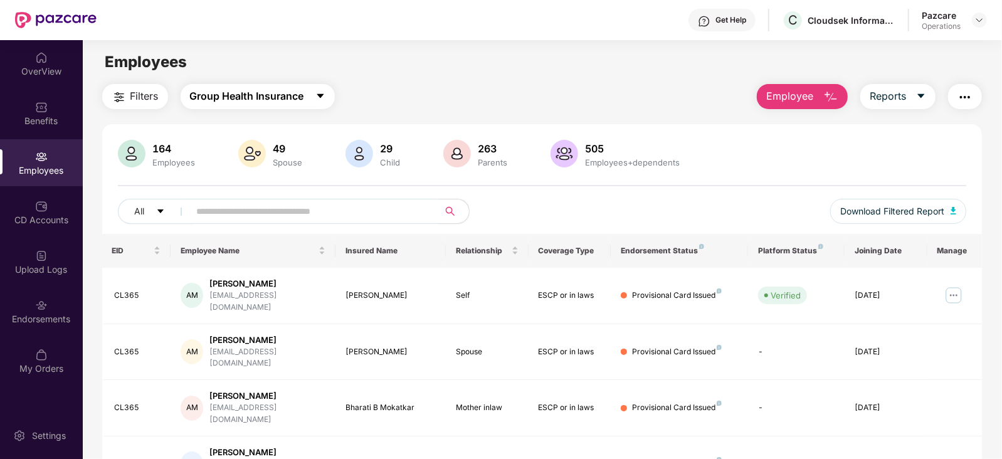
click at [278, 100] on span "Group Health Insurance" at bounding box center [247, 96] width 114 height 16
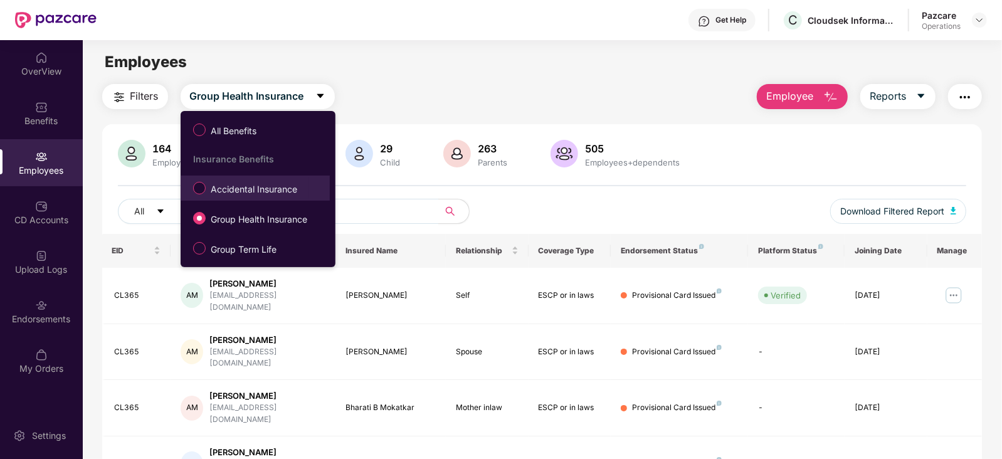
click at [264, 196] on label "Accidental Insurance" at bounding box center [248, 187] width 122 height 21
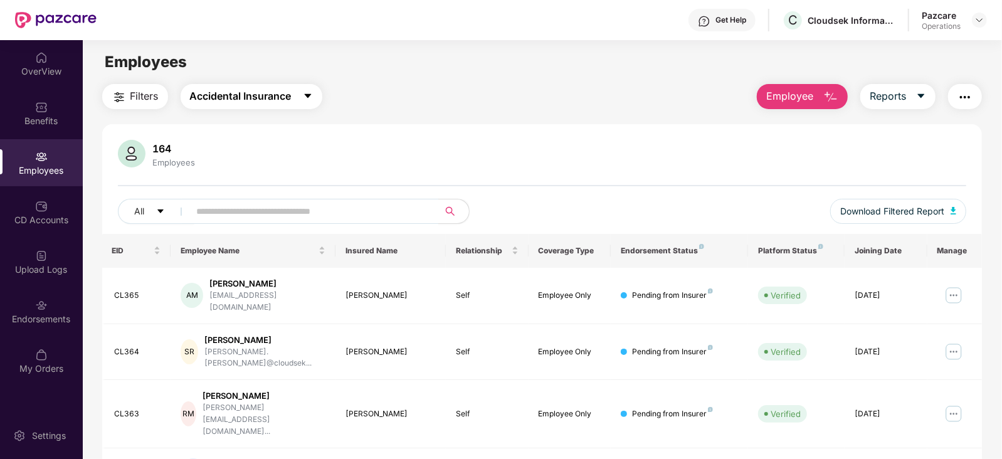
click at [260, 91] on span "Accidental Insurance" at bounding box center [241, 96] width 102 height 16
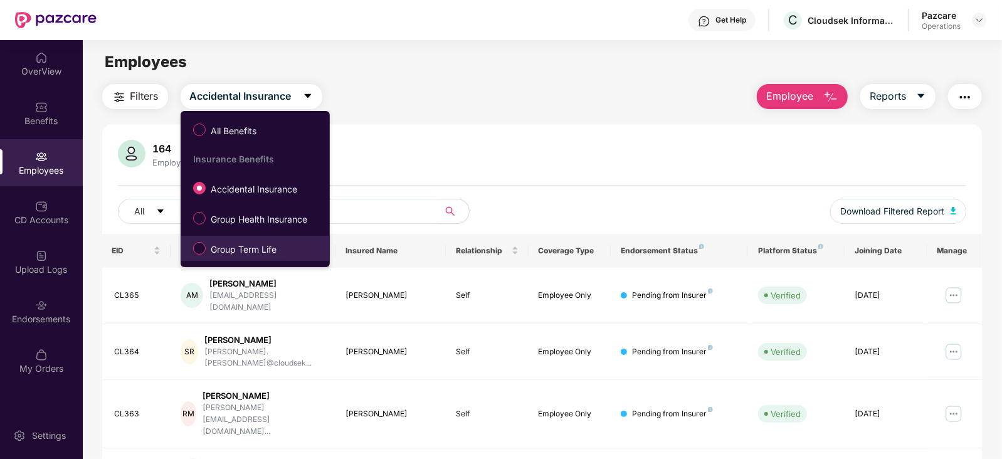
click at [266, 243] on span "Group Term Life" at bounding box center [244, 250] width 76 height 14
